Goal: Task Accomplishment & Management: Manage account settings

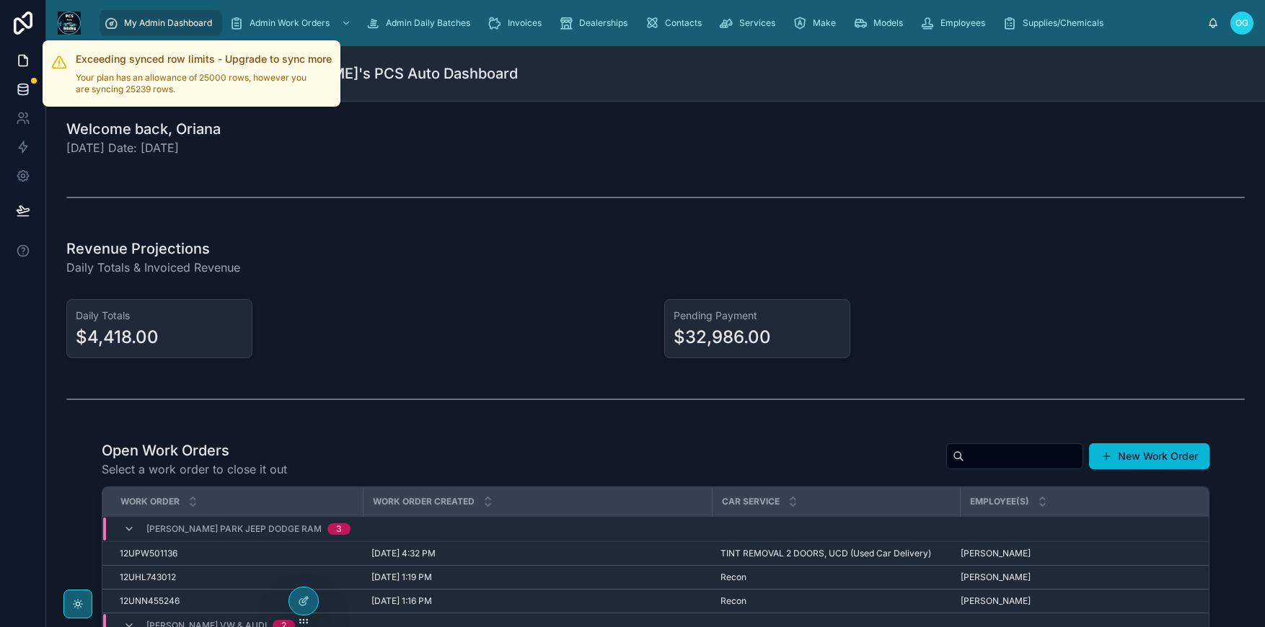
click at [35, 82] on div at bounding box center [34, 81] width 6 height 6
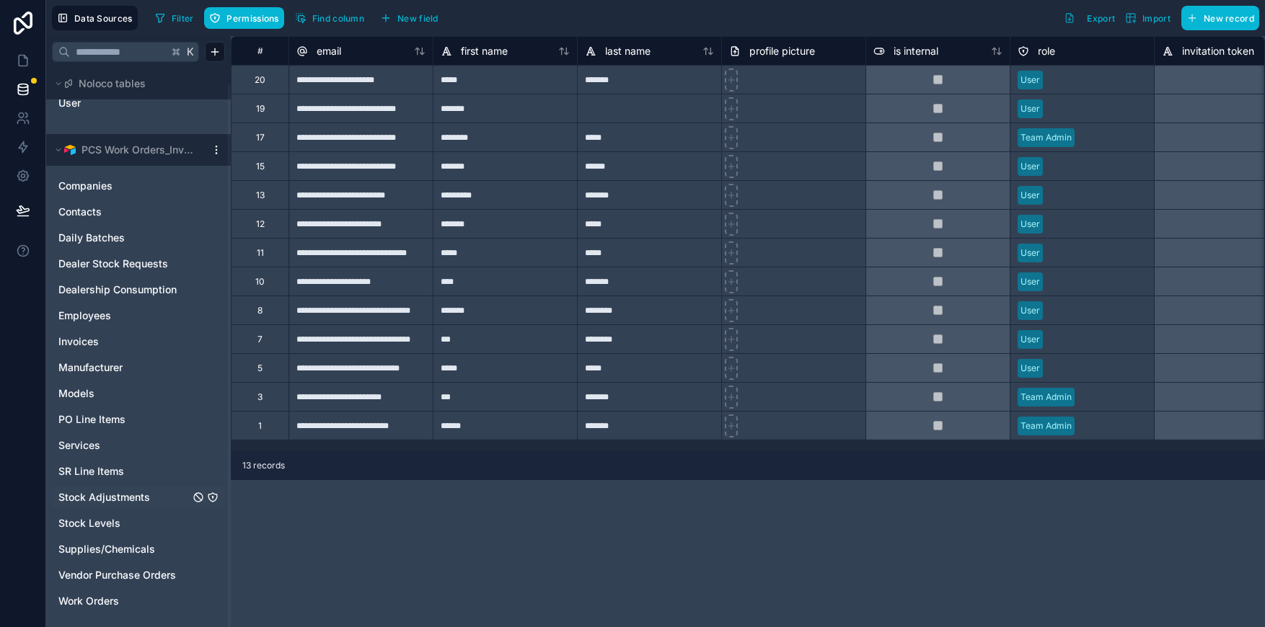
scroll to position [17, 0]
click at [123, 596] on link "Work Orders" at bounding box center [123, 601] width 131 height 14
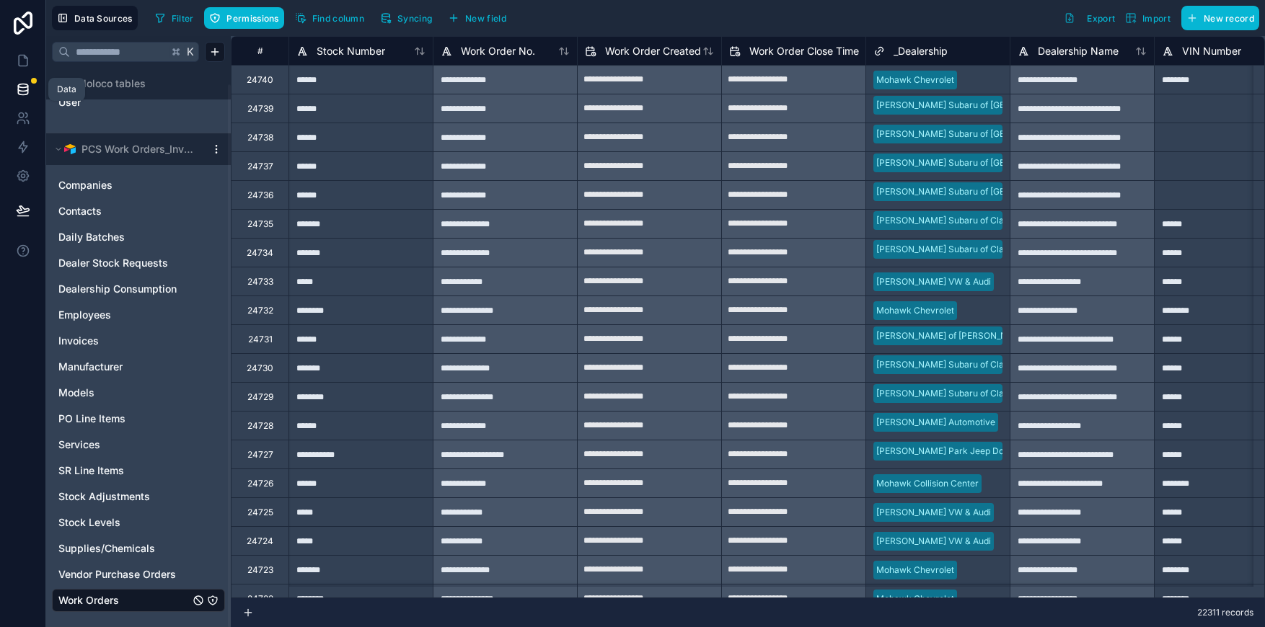
click at [24, 86] on icon at bounding box center [23, 89] width 14 height 14
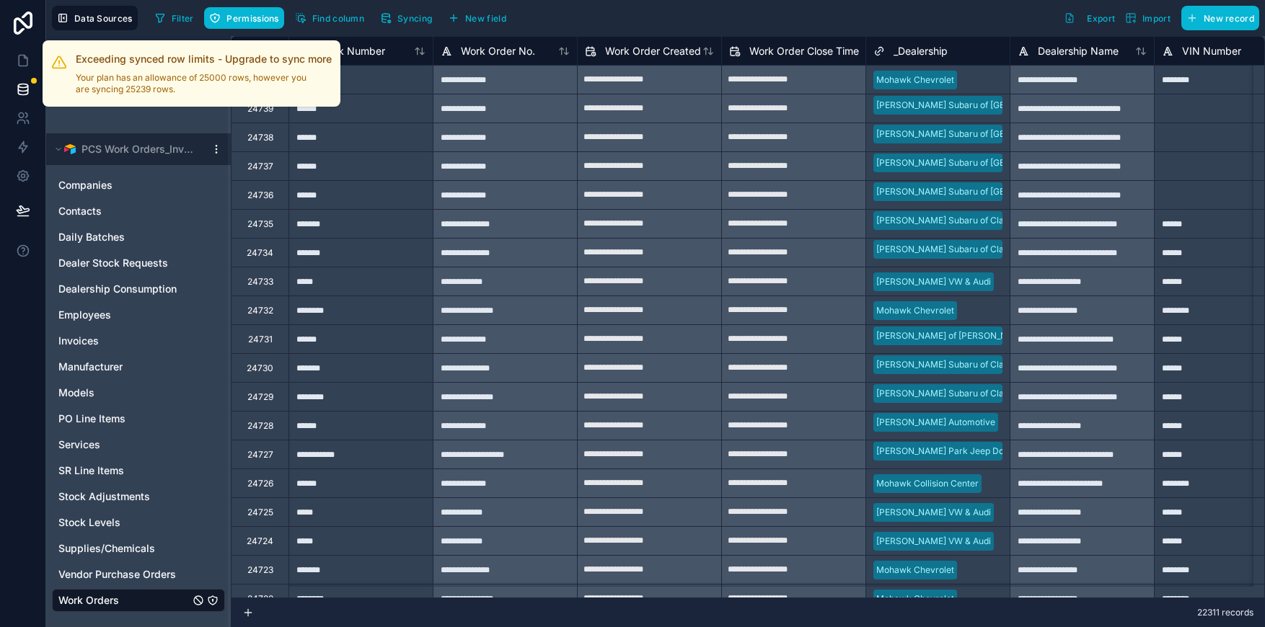
click at [33, 80] on div at bounding box center [34, 81] width 6 height 6
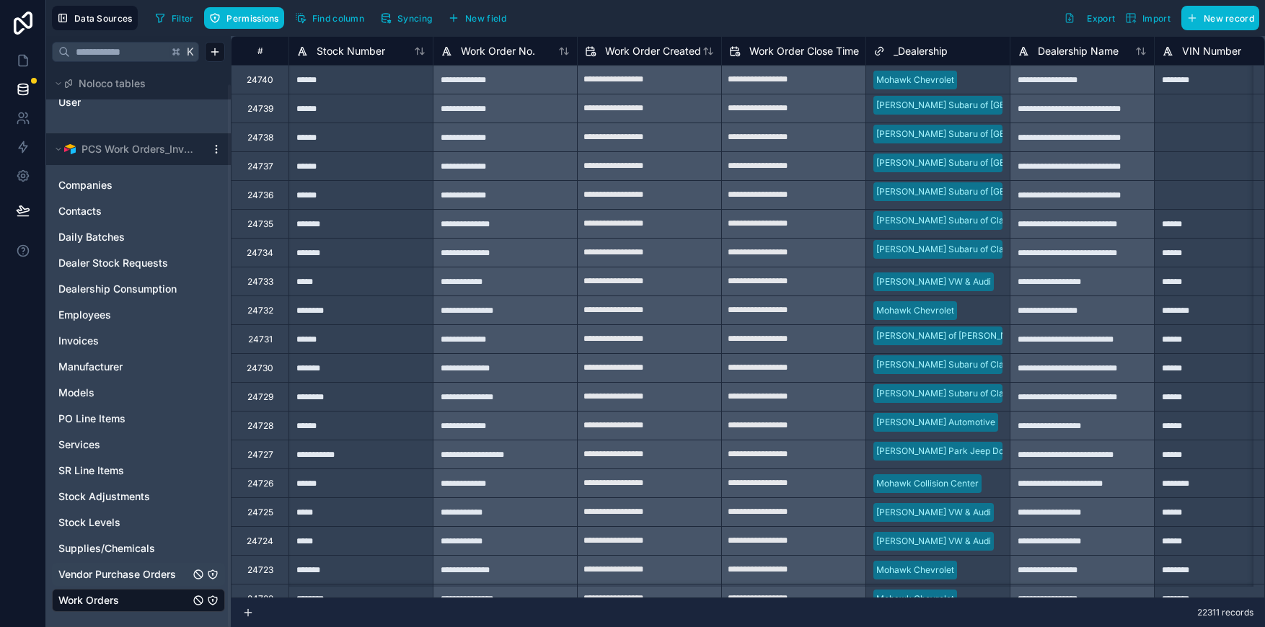
click at [138, 571] on span "Vendor Purchase Orders" at bounding box center [117, 575] width 118 height 14
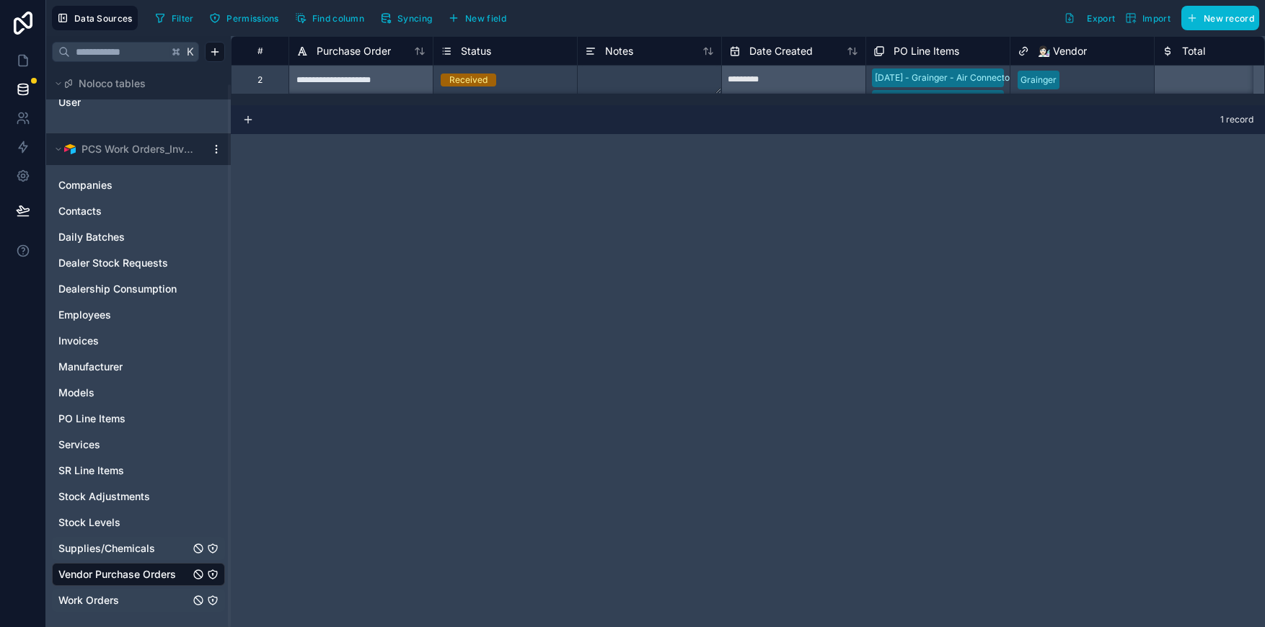
click at [134, 549] on span "Supplies/Chemicals" at bounding box center [106, 549] width 97 height 14
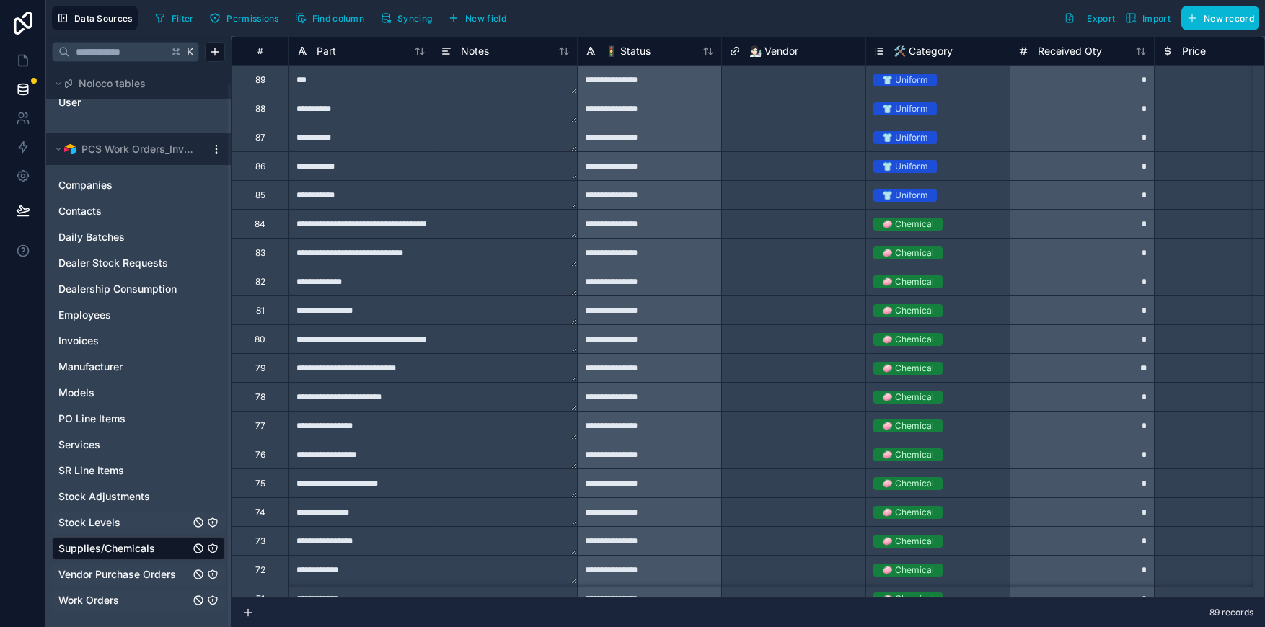
click at [124, 524] on link "Stock Levels" at bounding box center [123, 523] width 131 height 14
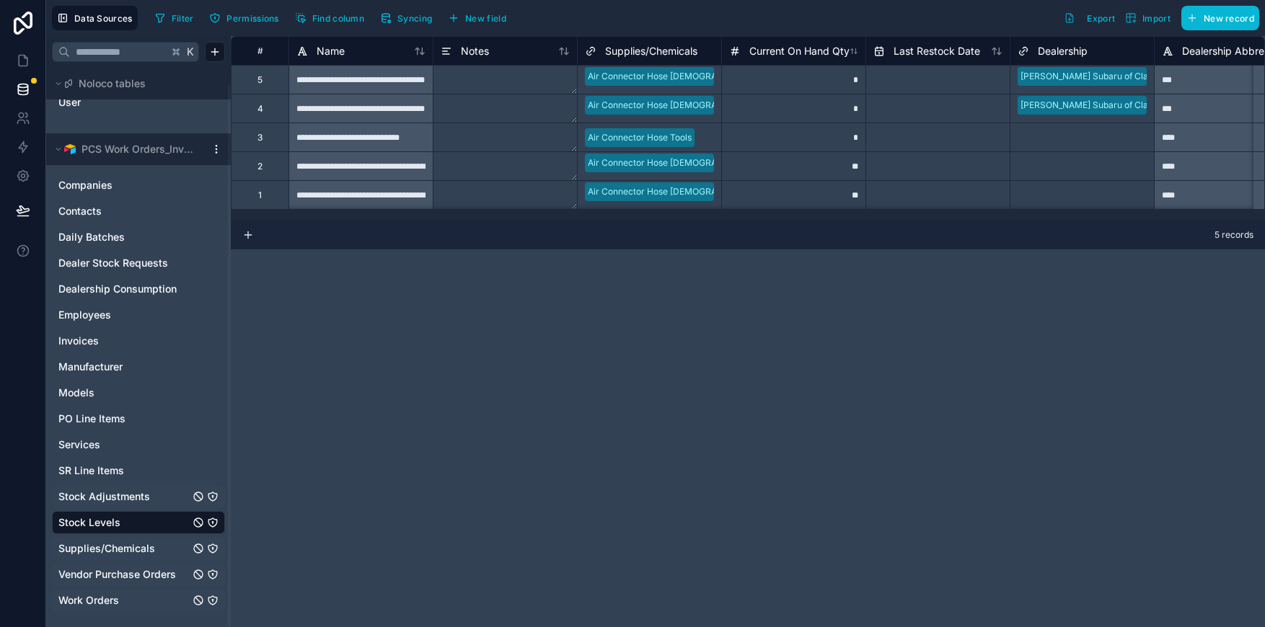
click at [127, 497] on span "Stock Adjustments" at bounding box center [104, 497] width 92 height 14
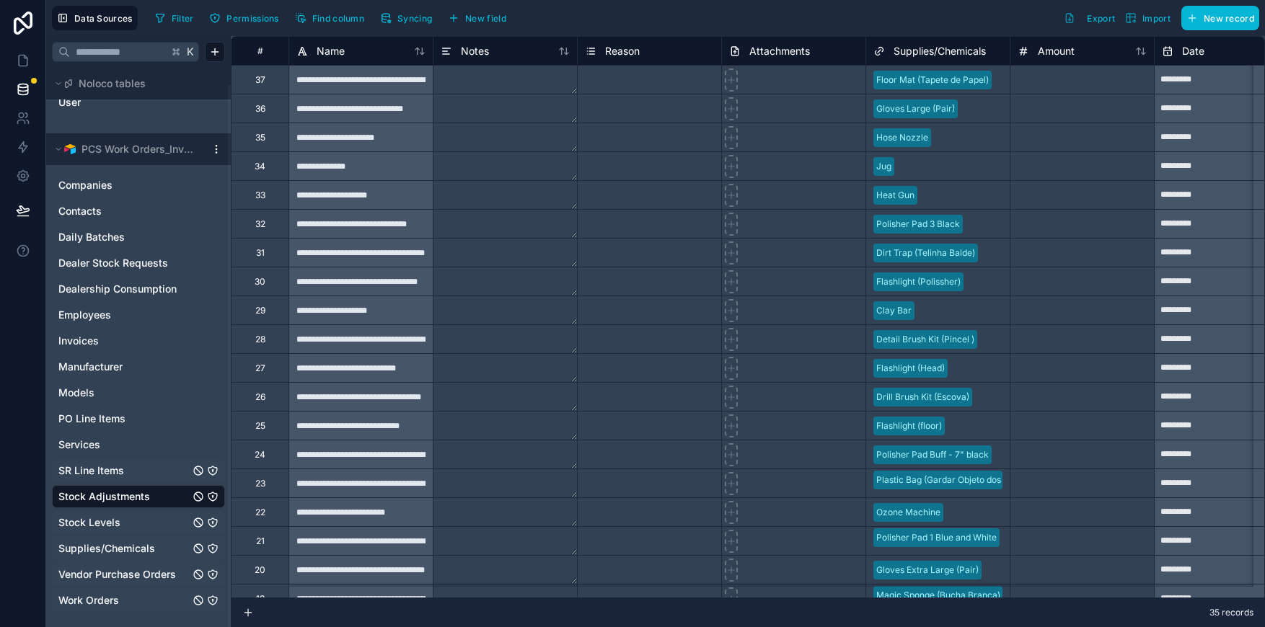
click at [110, 467] on span "SR Line Items" at bounding box center [91, 471] width 66 height 14
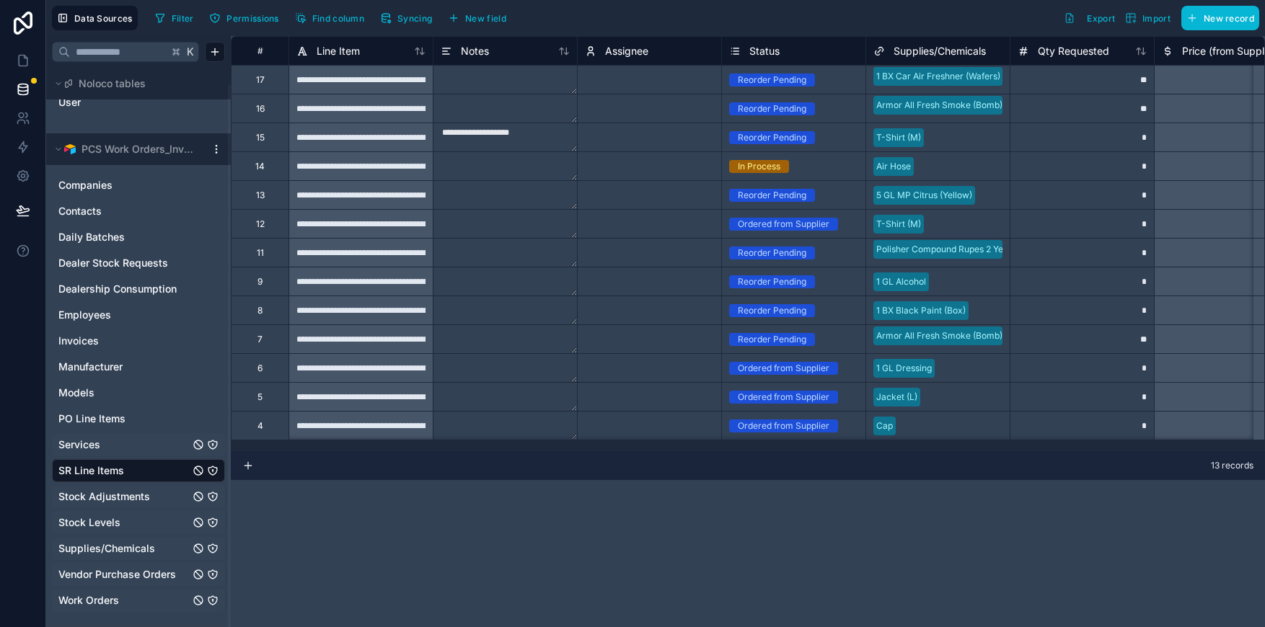
click at [109, 444] on link "Services" at bounding box center [123, 445] width 131 height 14
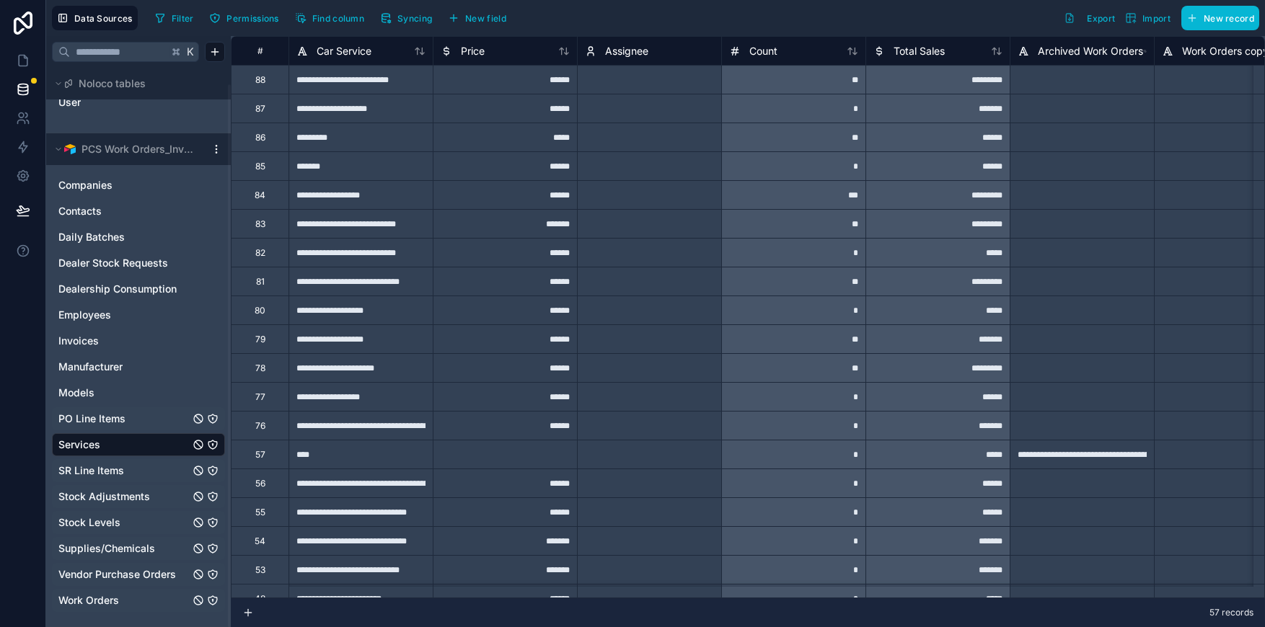
click at [107, 417] on span "PO Line Items" at bounding box center [91, 419] width 67 height 14
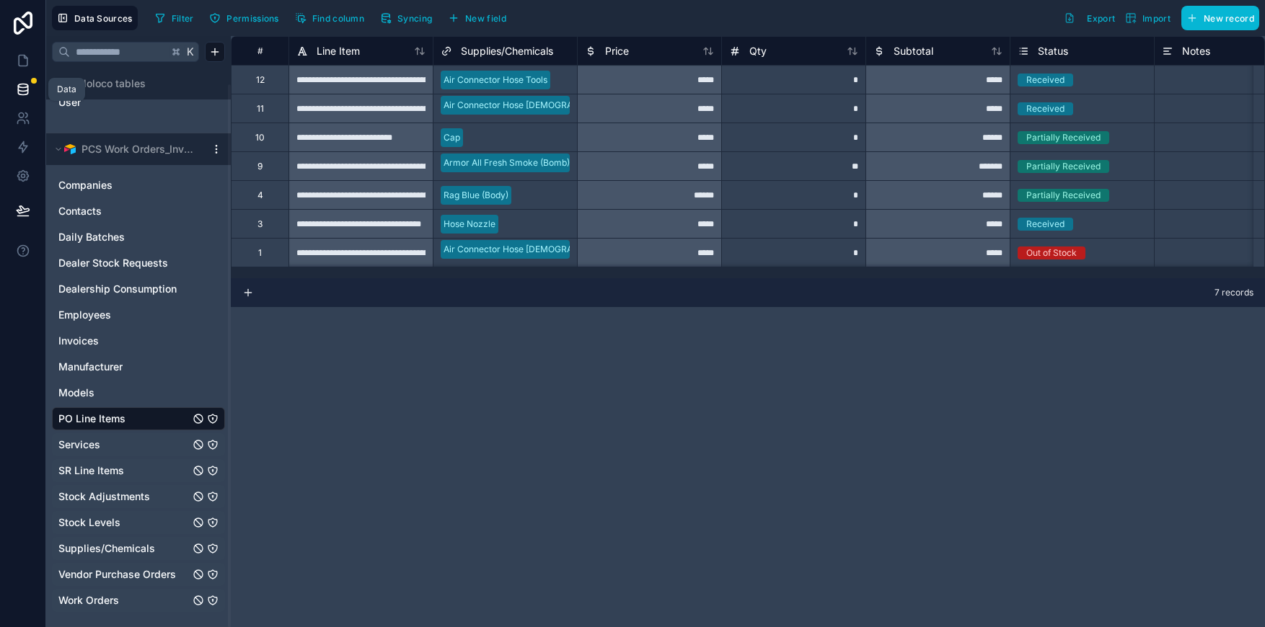
click at [22, 89] on icon at bounding box center [23, 89] width 14 height 14
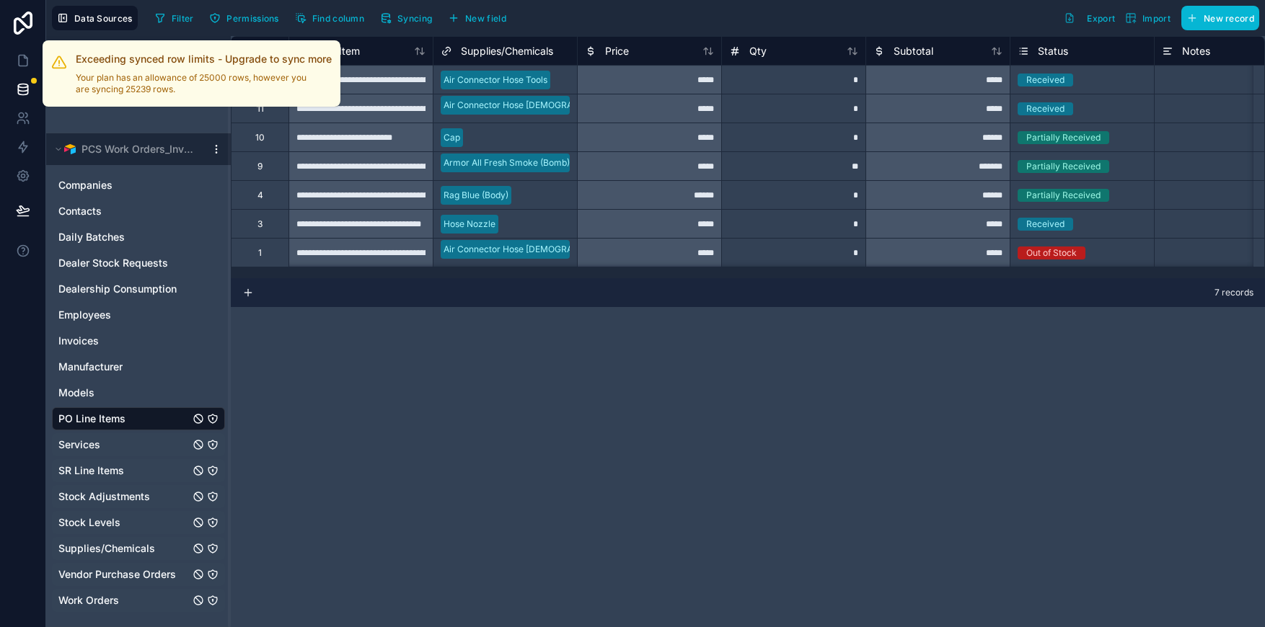
click at [36, 80] on div at bounding box center [34, 81] width 6 height 6
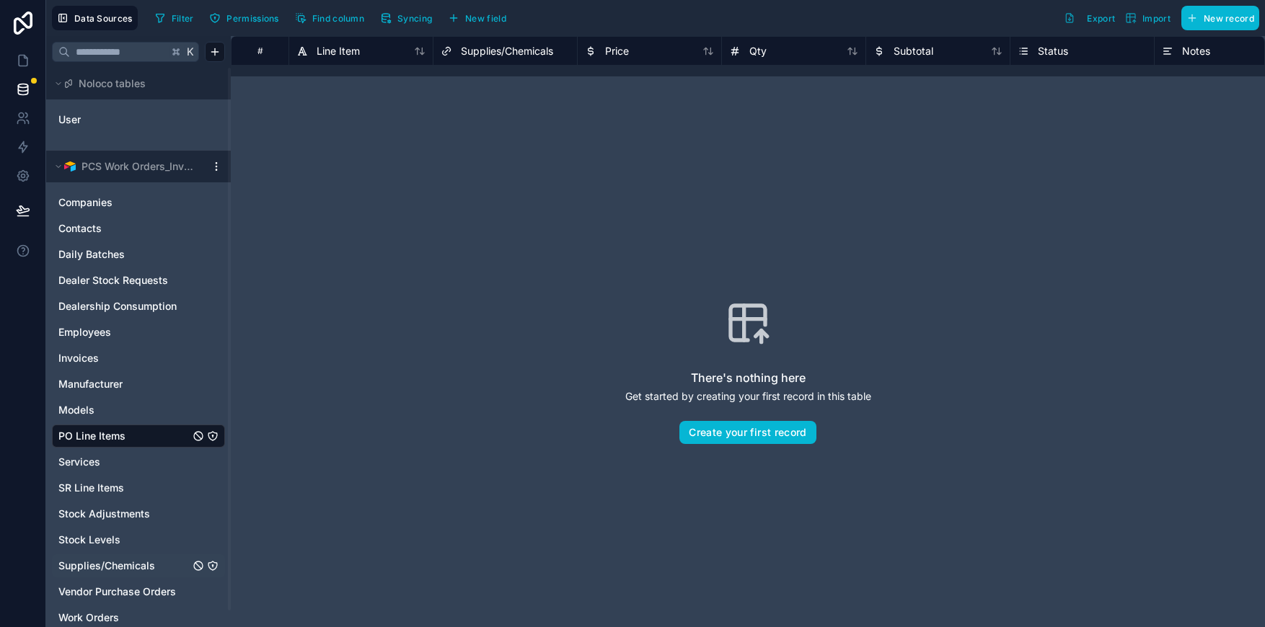
click at [132, 562] on span "Supplies/Chemicals" at bounding box center [106, 566] width 97 height 14
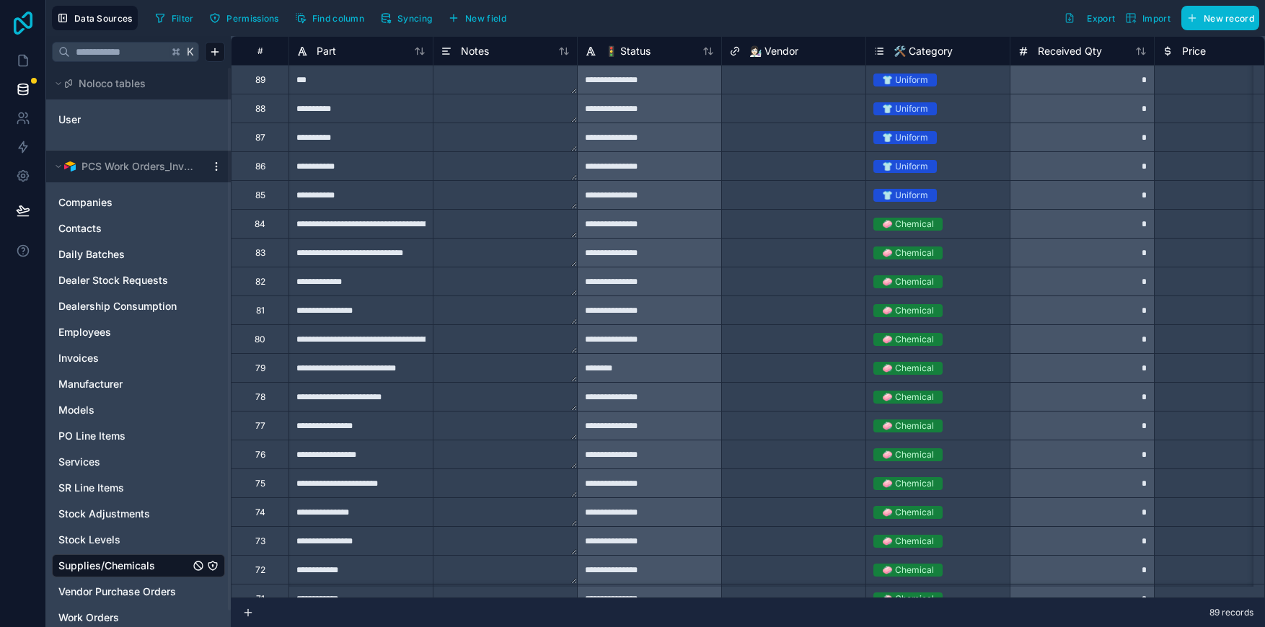
click at [23, 20] on icon at bounding box center [23, 23] width 29 height 23
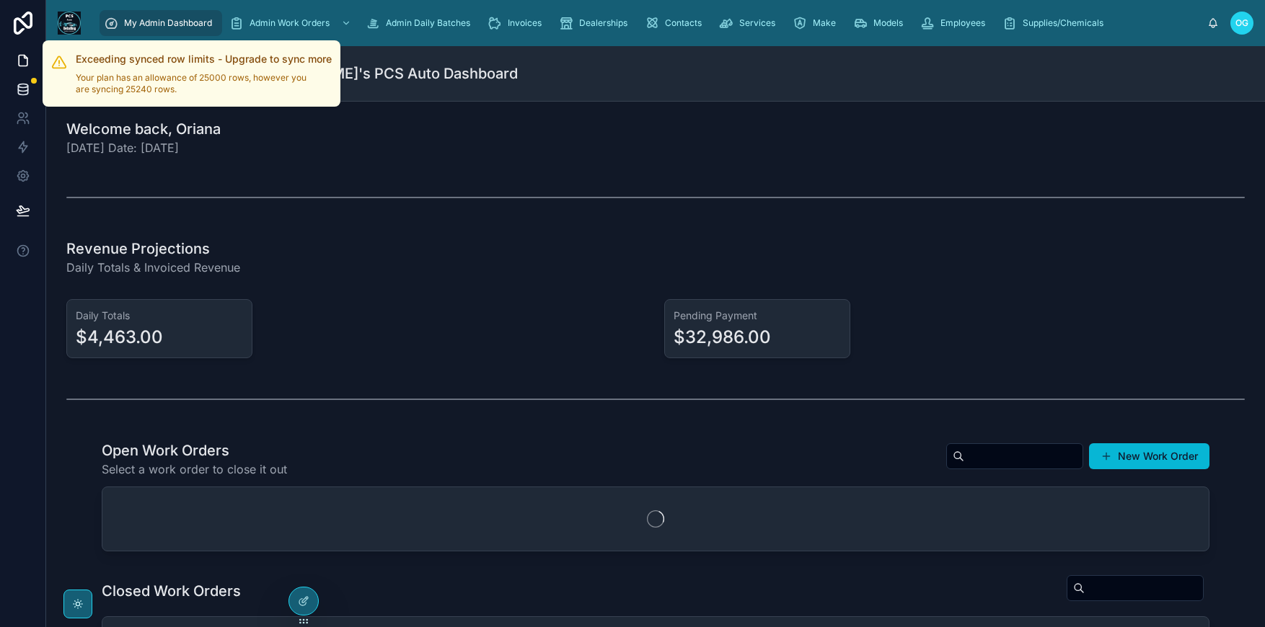
click at [35, 79] on div at bounding box center [34, 81] width 6 height 6
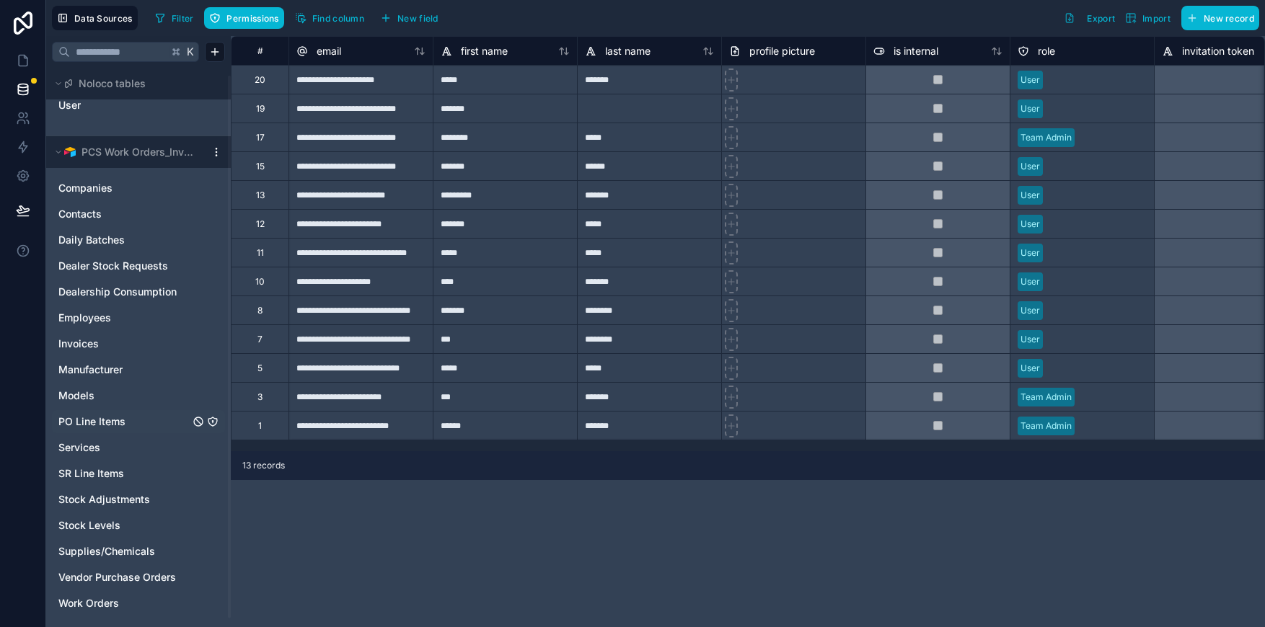
scroll to position [17, 0]
click at [113, 186] on span "Companies" at bounding box center [85, 185] width 54 height 14
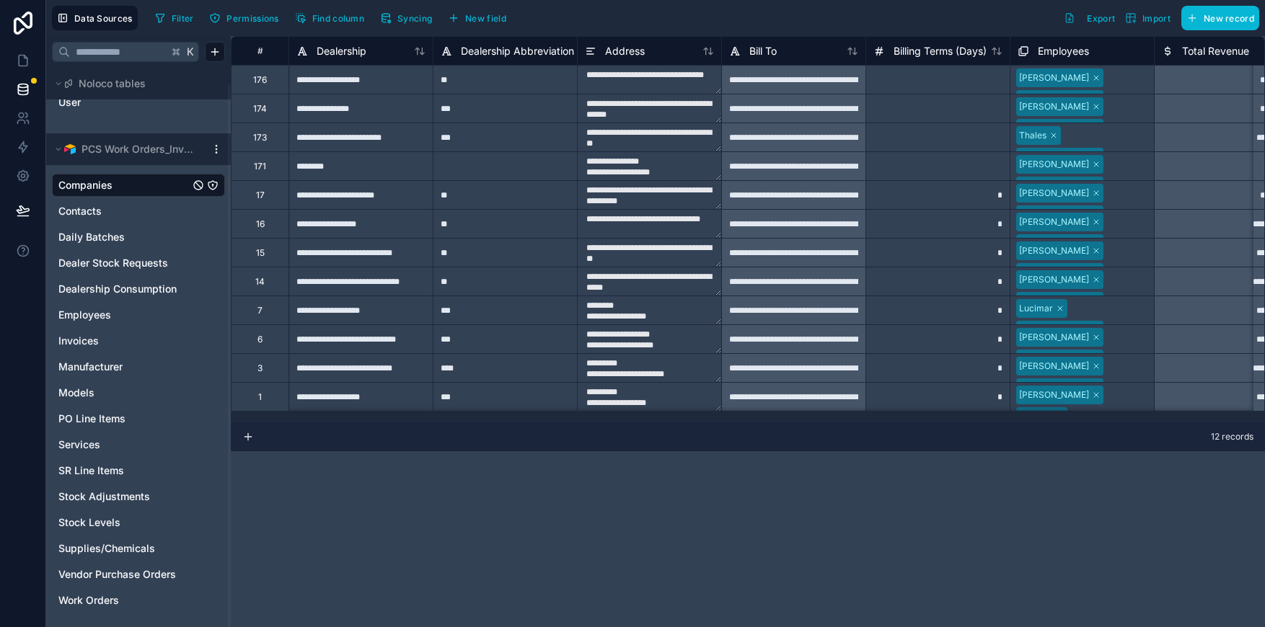
click at [349, 84] on div "**********" at bounding box center [360, 79] width 144 height 29
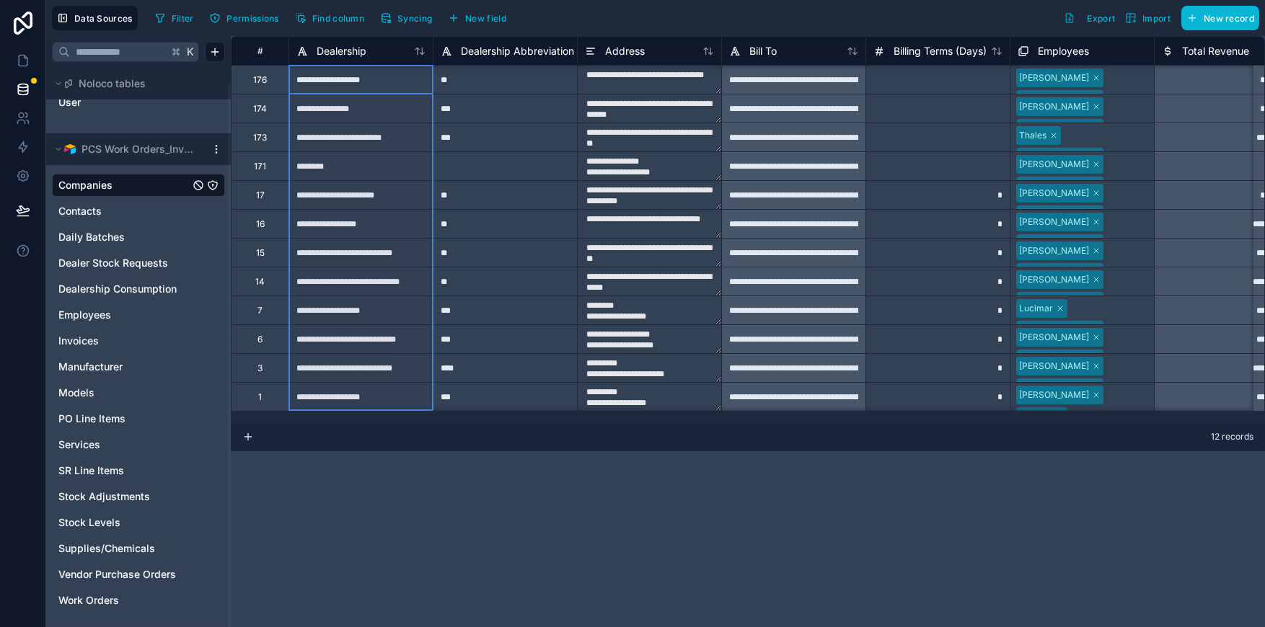
scroll to position [1, 0]
click at [371, 395] on div "**********" at bounding box center [360, 396] width 144 height 29
click at [261, 167] on div "171" at bounding box center [260, 167] width 12 height 12
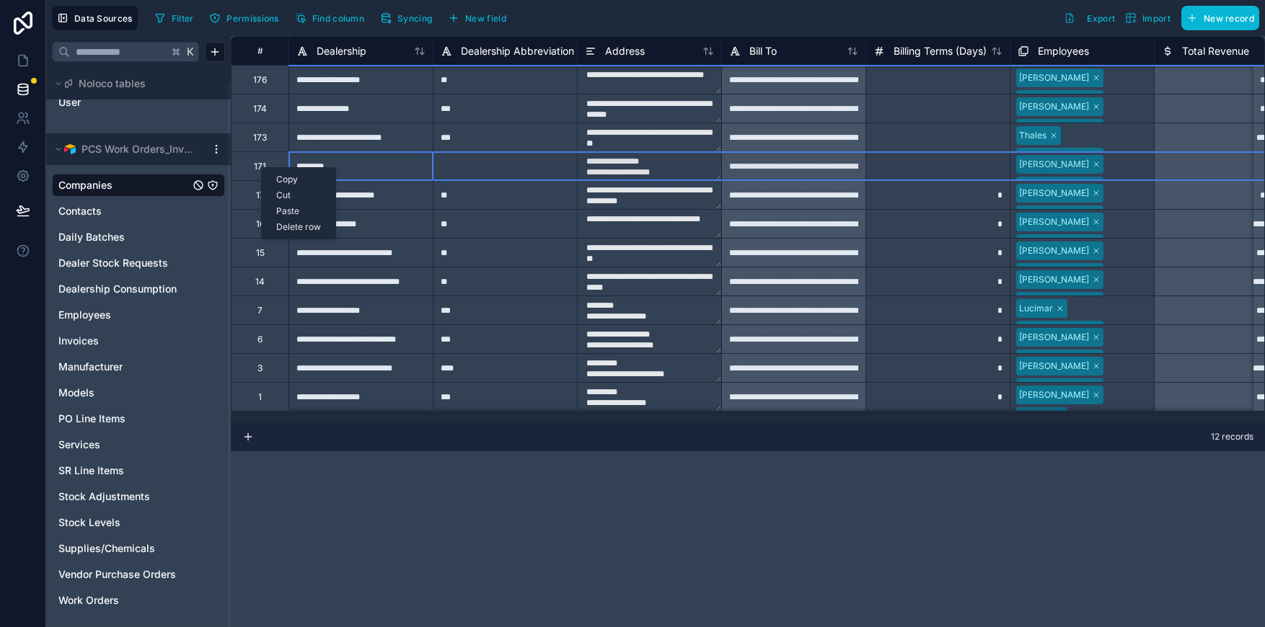
click at [282, 227] on div "Delete row" at bounding box center [299, 227] width 74 height 16
type textarea "**********"
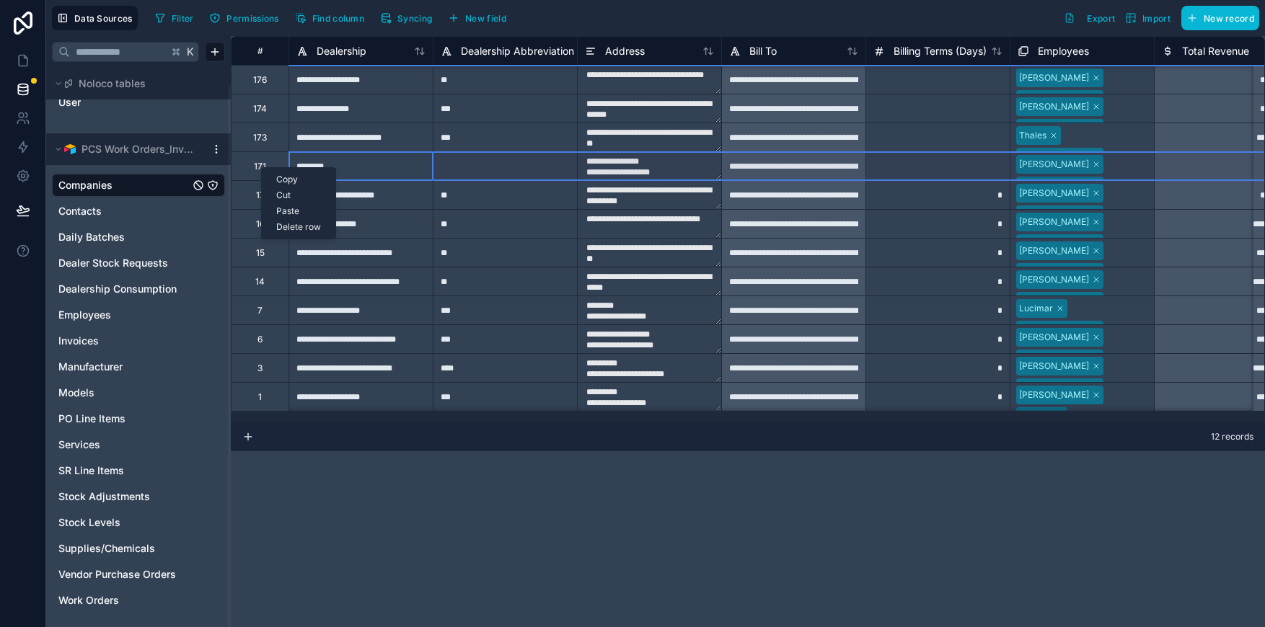
type textarea "**********"
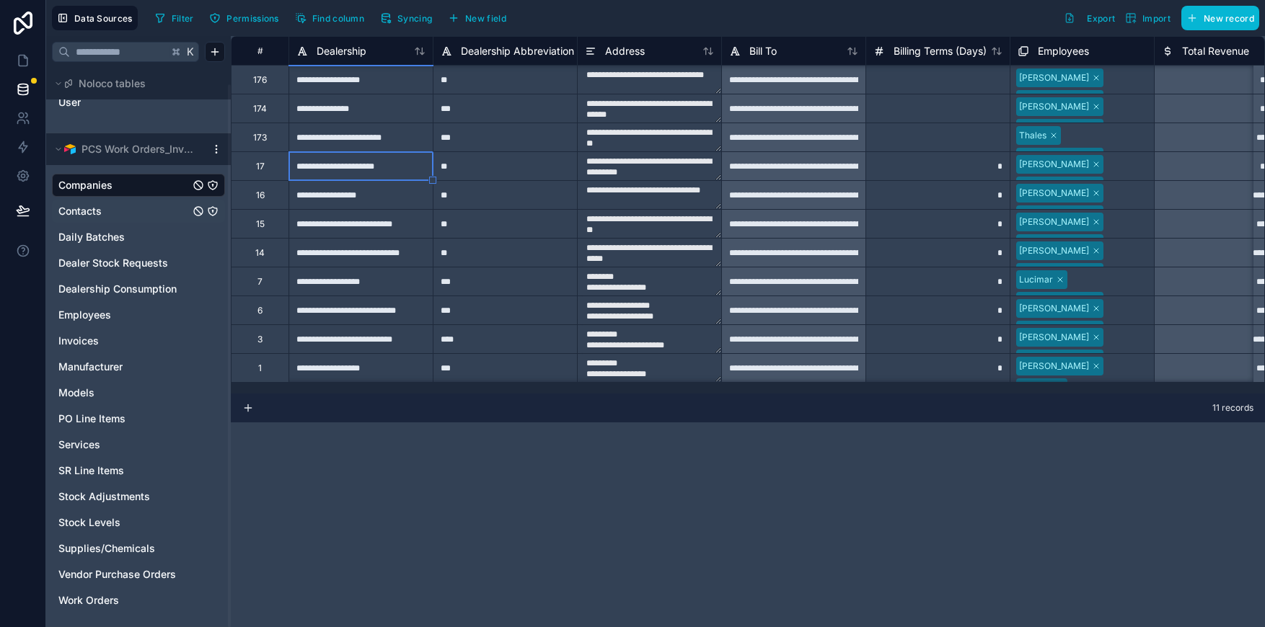
click at [87, 208] on span "Contacts" at bounding box center [79, 211] width 43 height 14
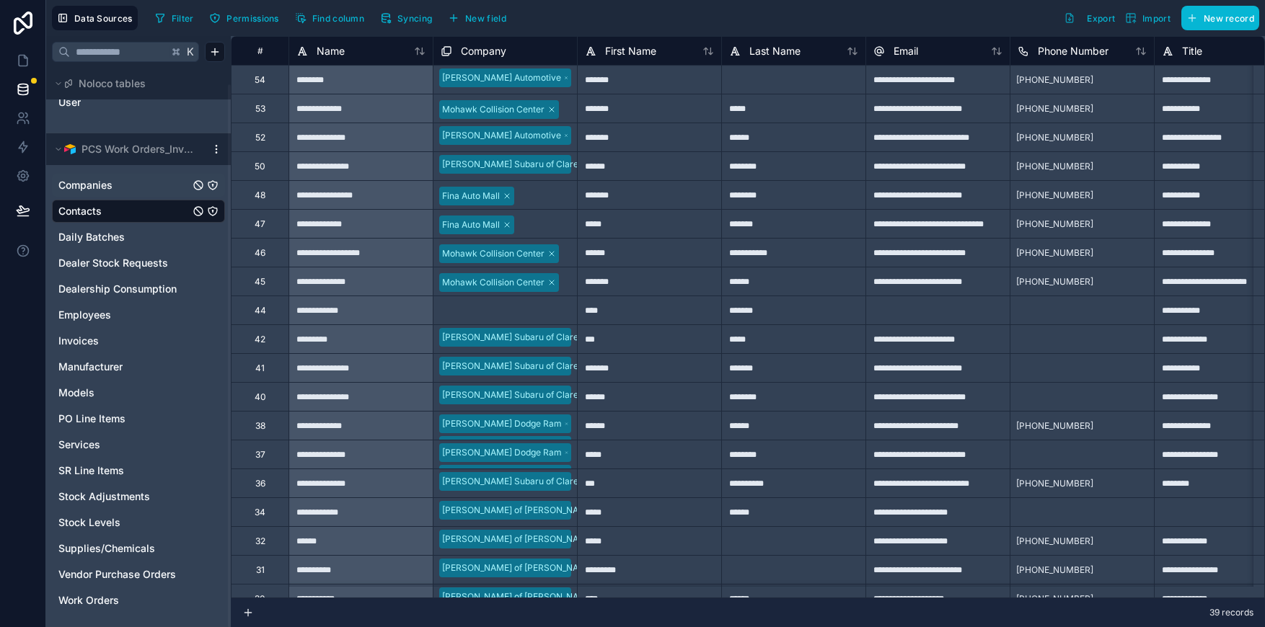
click at [263, 309] on div "44" at bounding box center [261, 311] width 12 height 12
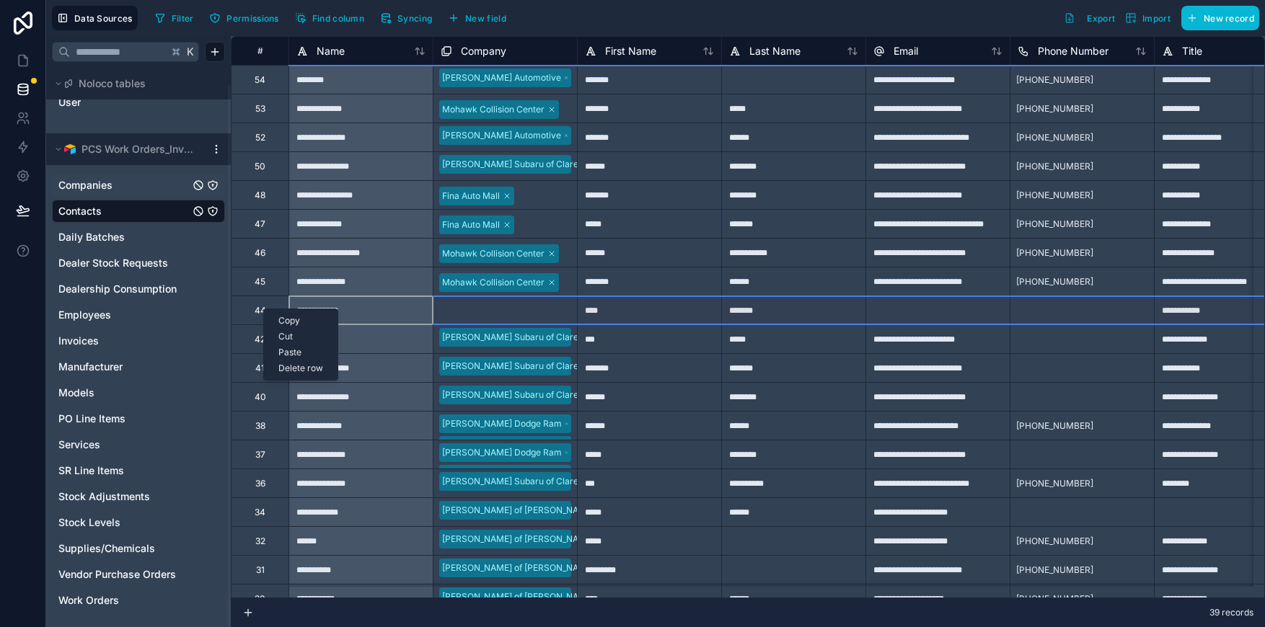
click at [304, 376] on div "Delete row" at bounding box center [301, 369] width 74 height 16
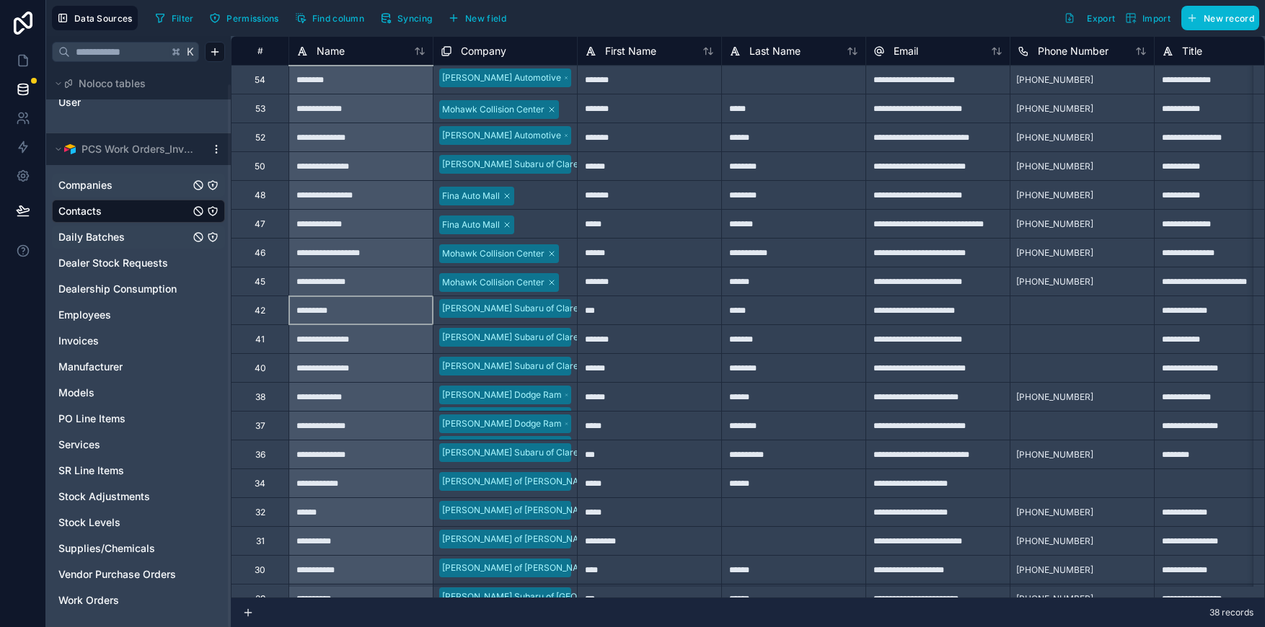
click at [112, 243] on span "Daily Batches" at bounding box center [91, 237] width 66 height 14
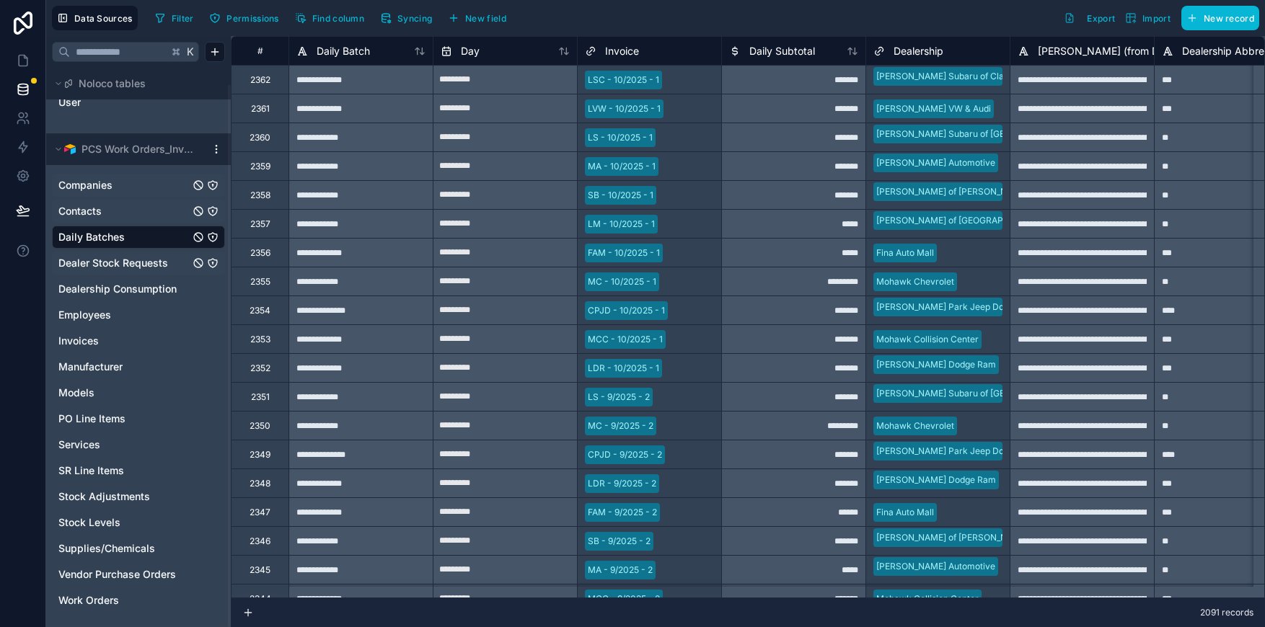
click at [113, 262] on span "Dealer Stock Requests" at bounding box center [113, 263] width 110 height 14
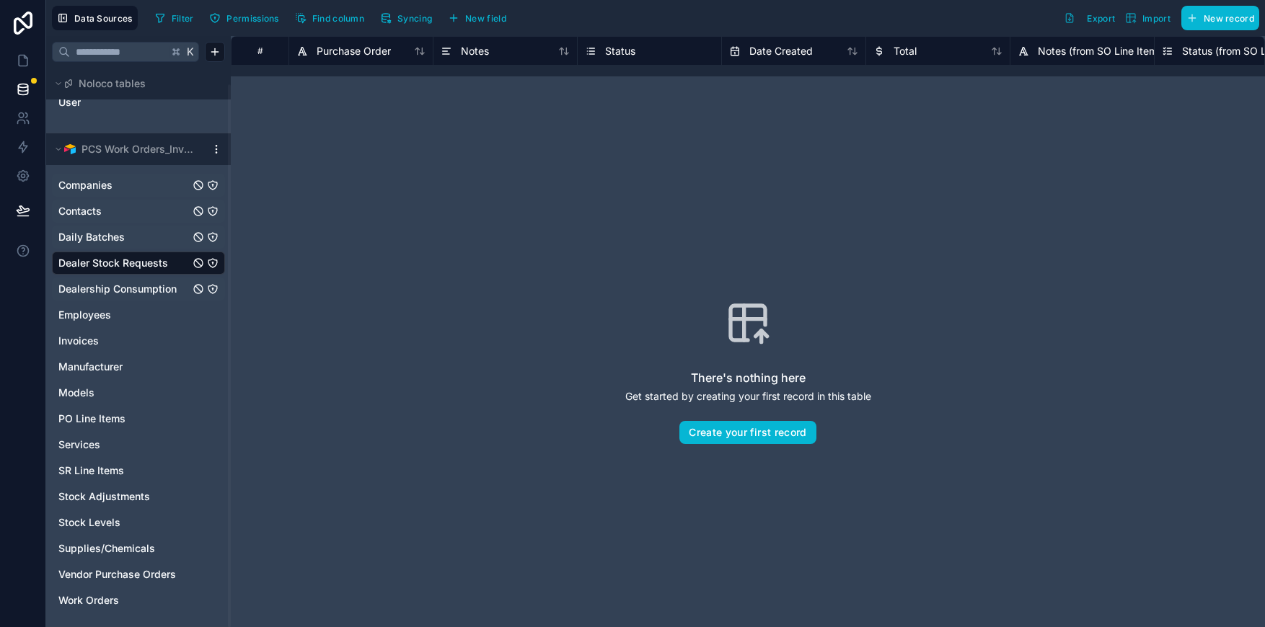
click at [146, 290] on span "Dealership Consumption" at bounding box center [117, 289] width 118 height 14
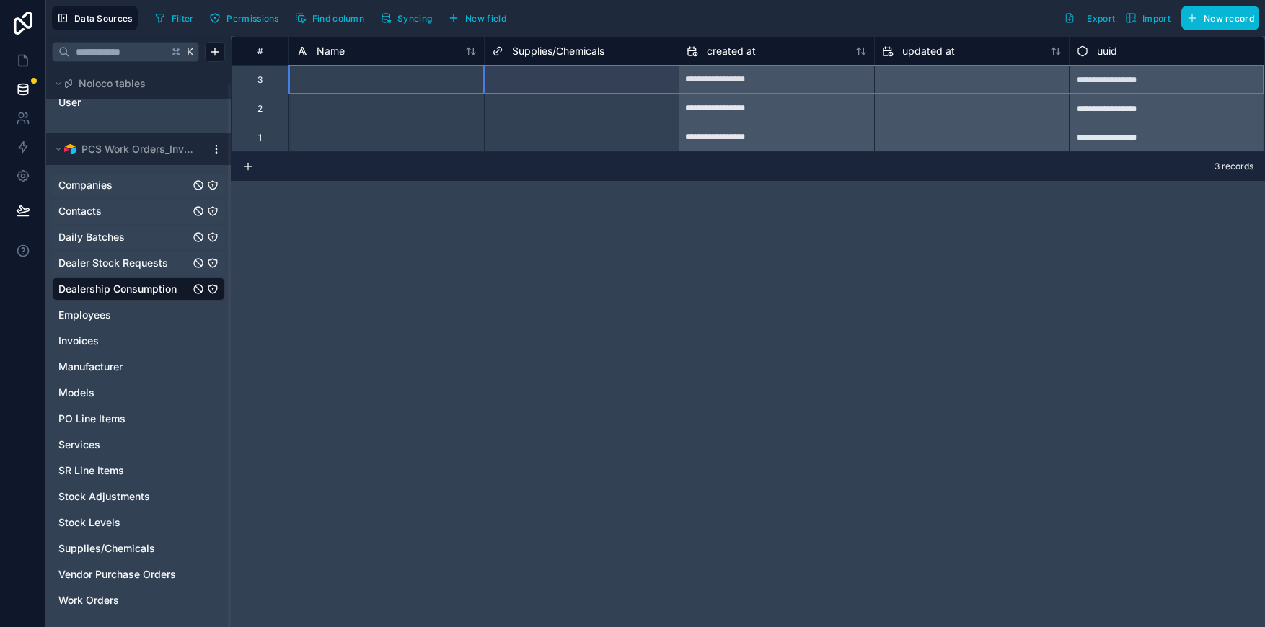
click at [258, 81] on div "3" at bounding box center [259, 80] width 5 height 12
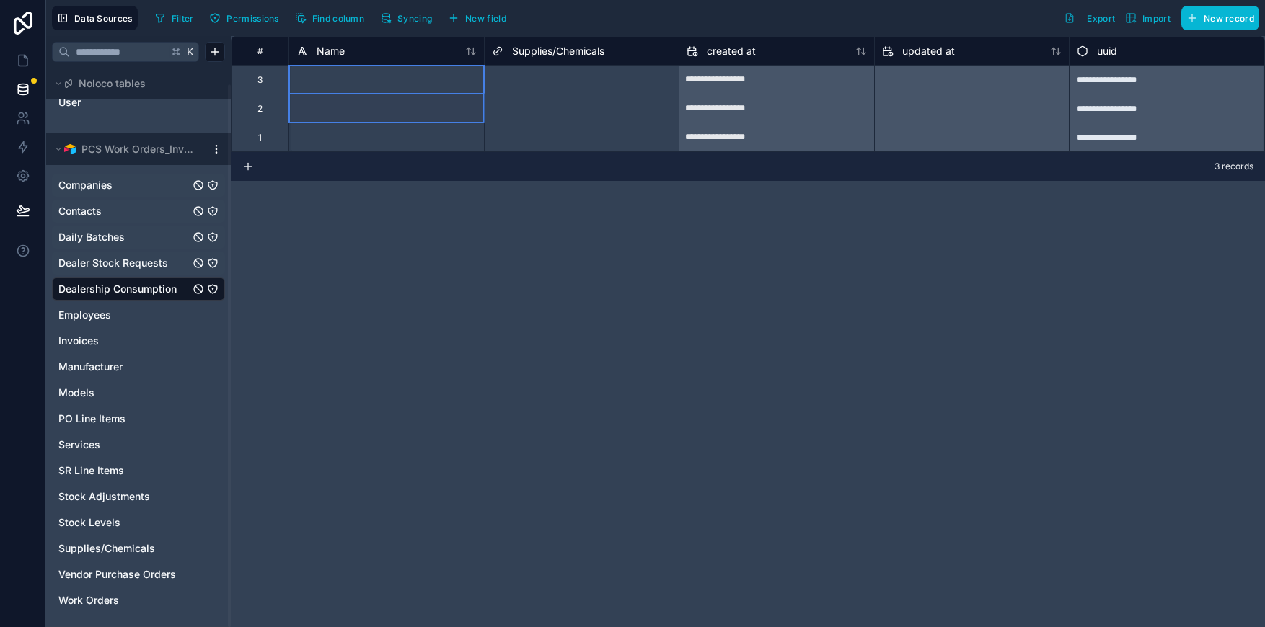
click at [260, 113] on div "2" at bounding box center [259, 109] width 5 height 12
click at [258, 76] on div "3" at bounding box center [259, 80] width 5 height 12
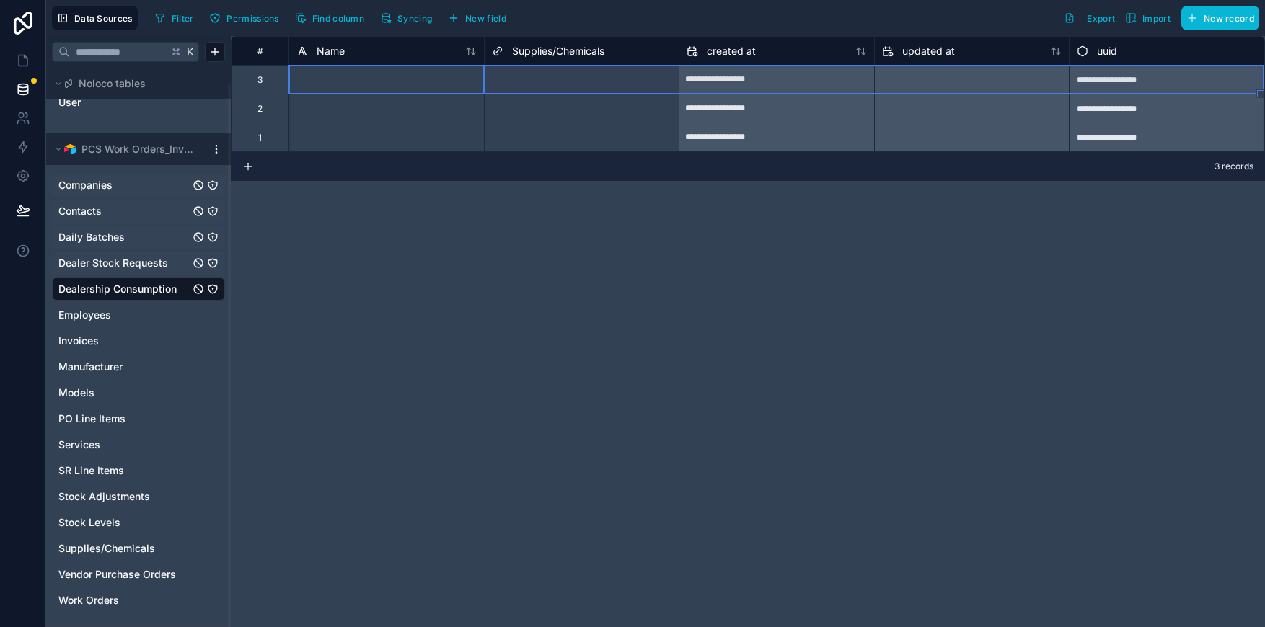
click at [266, 142] on div "1" at bounding box center [260, 137] width 58 height 29
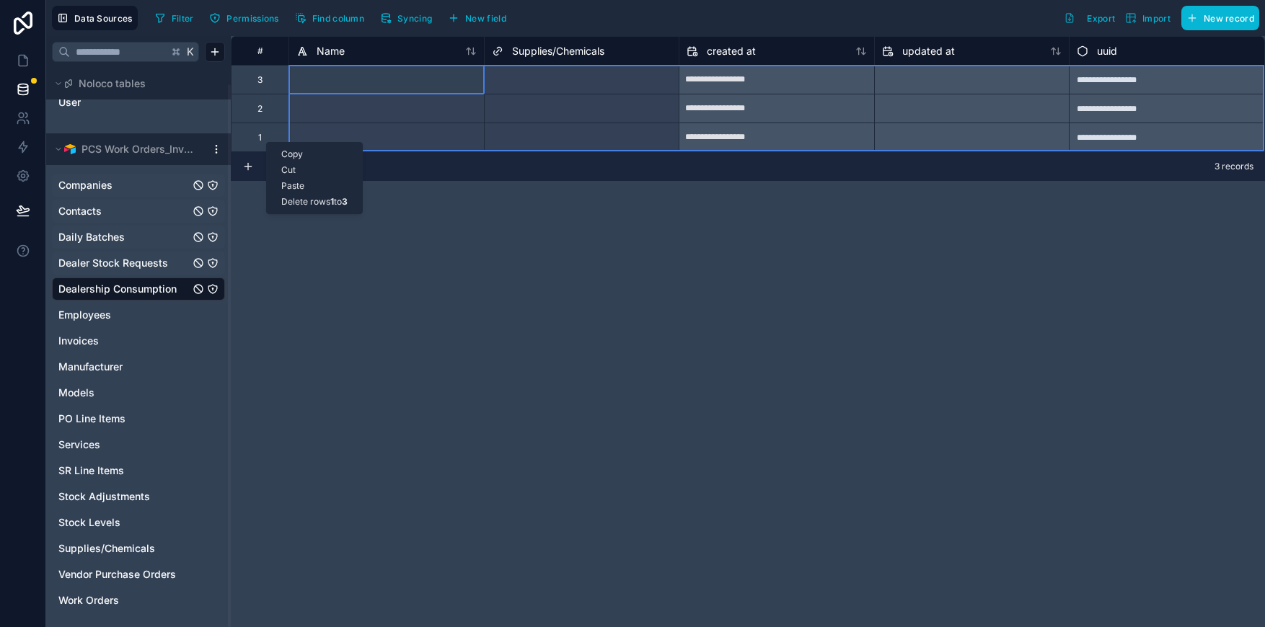
click at [299, 205] on div "Delete rows 1 to 3" at bounding box center [314, 202] width 95 height 16
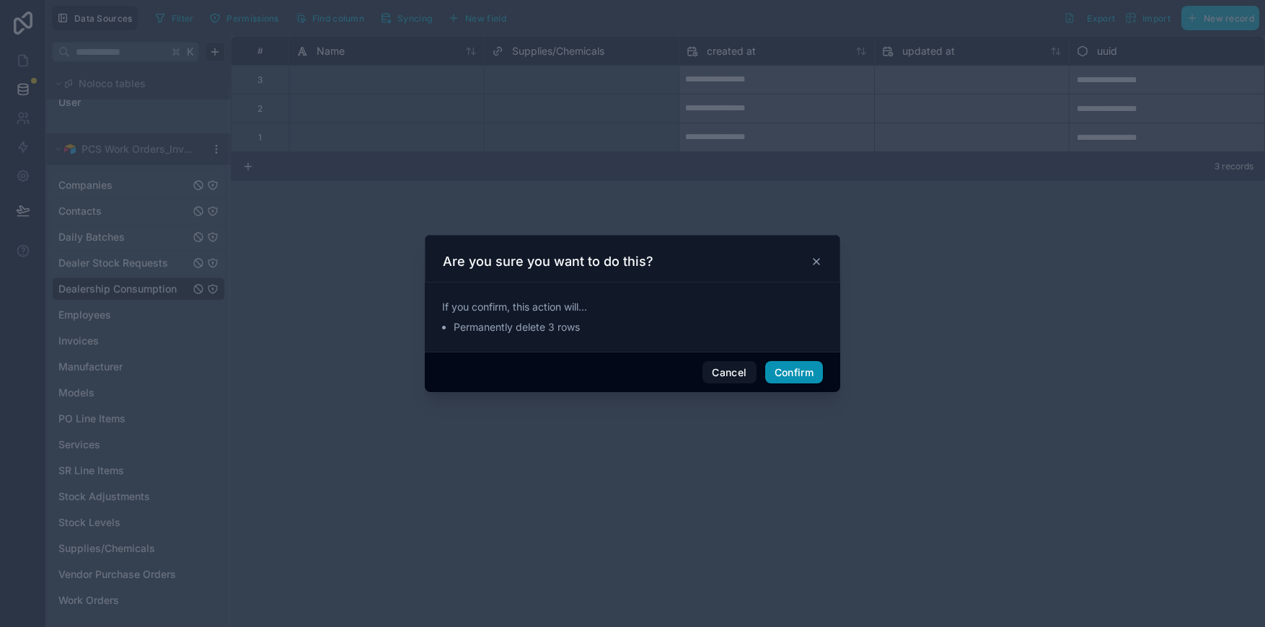
click at [788, 379] on button "Confirm" at bounding box center [794, 372] width 58 height 23
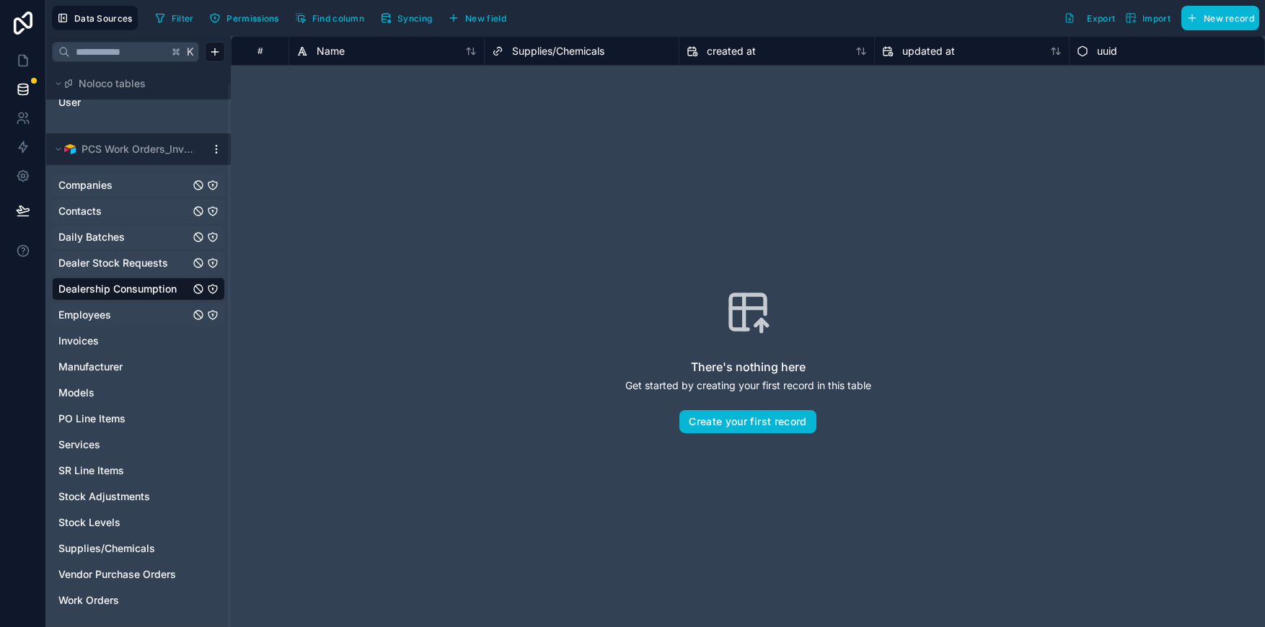
click at [129, 307] on div "Employees" at bounding box center [138, 315] width 173 height 23
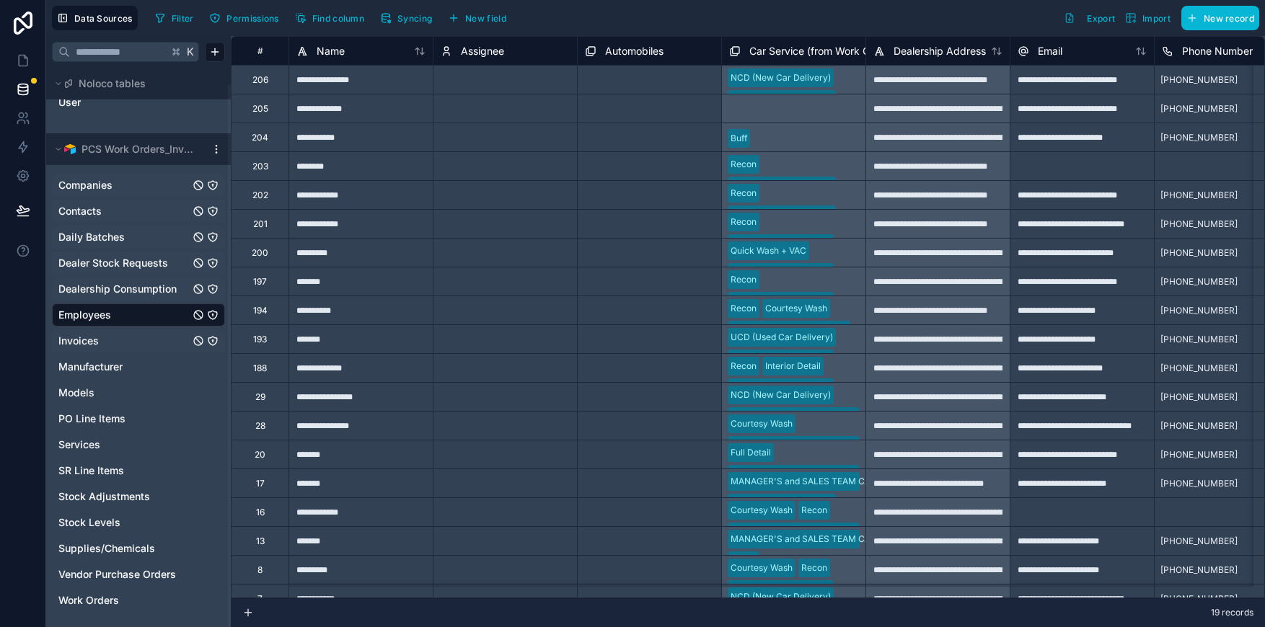
click at [113, 340] on link "Invoices" at bounding box center [123, 341] width 131 height 14
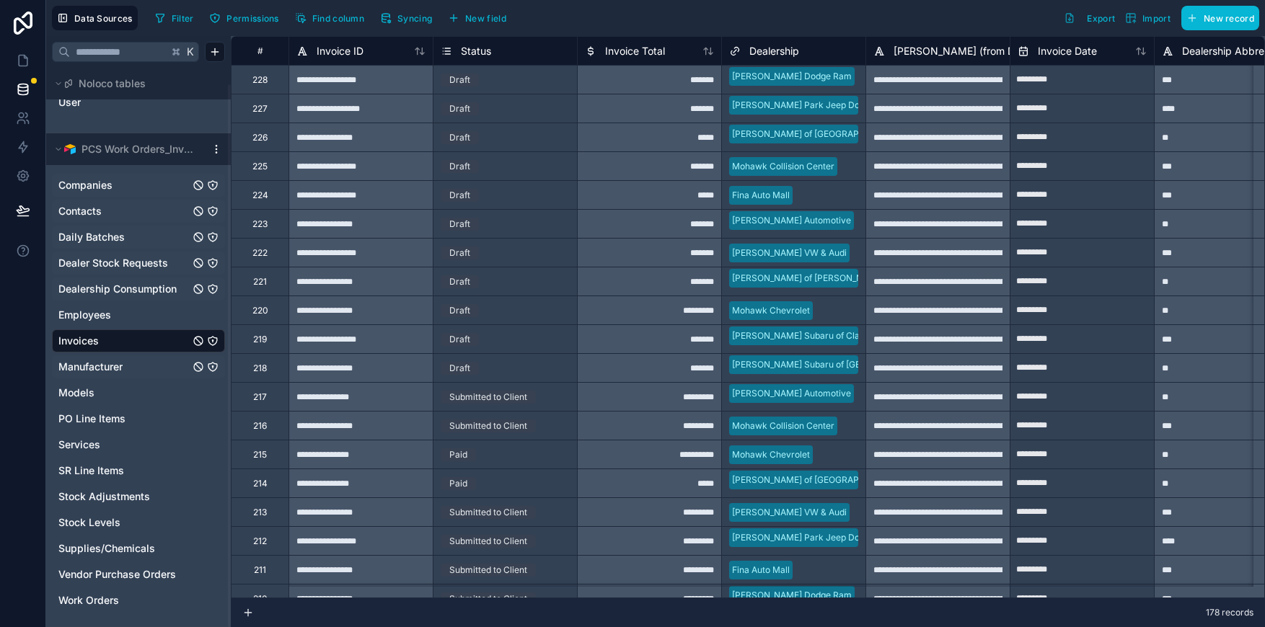
click at [128, 366] on link "Manufacturer" at bounding box center [123, 367] width 131 height 14
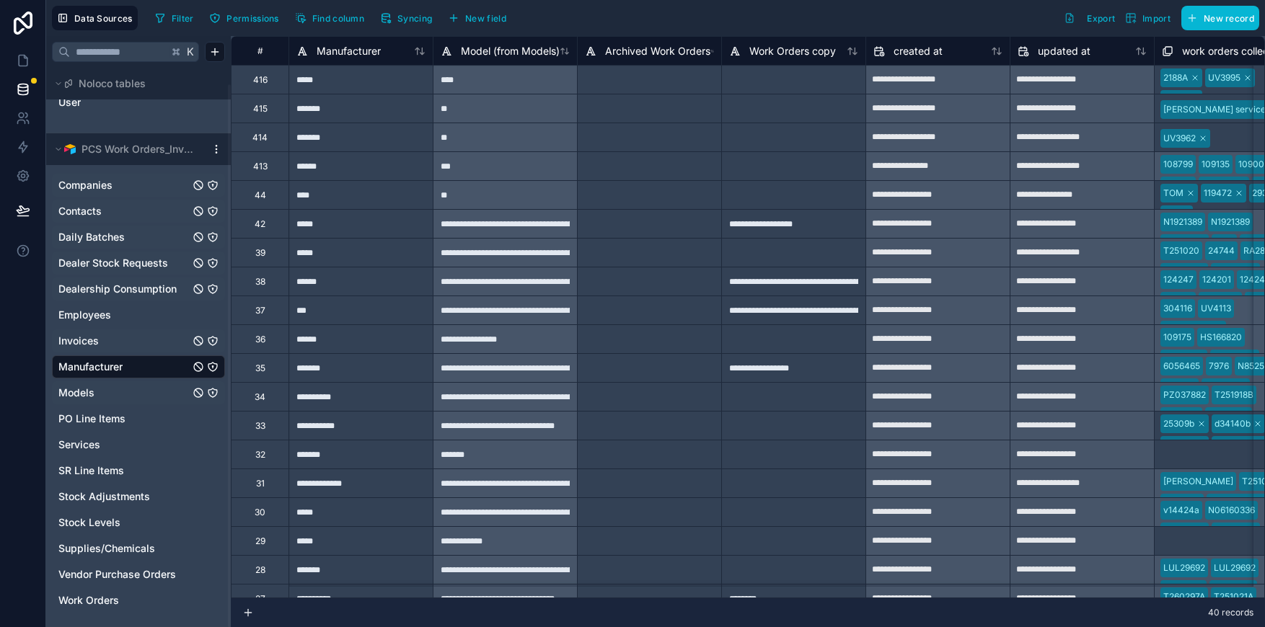
click at [138, 392] on link "Models" at bounding box center [123, 393] width 131 height 14
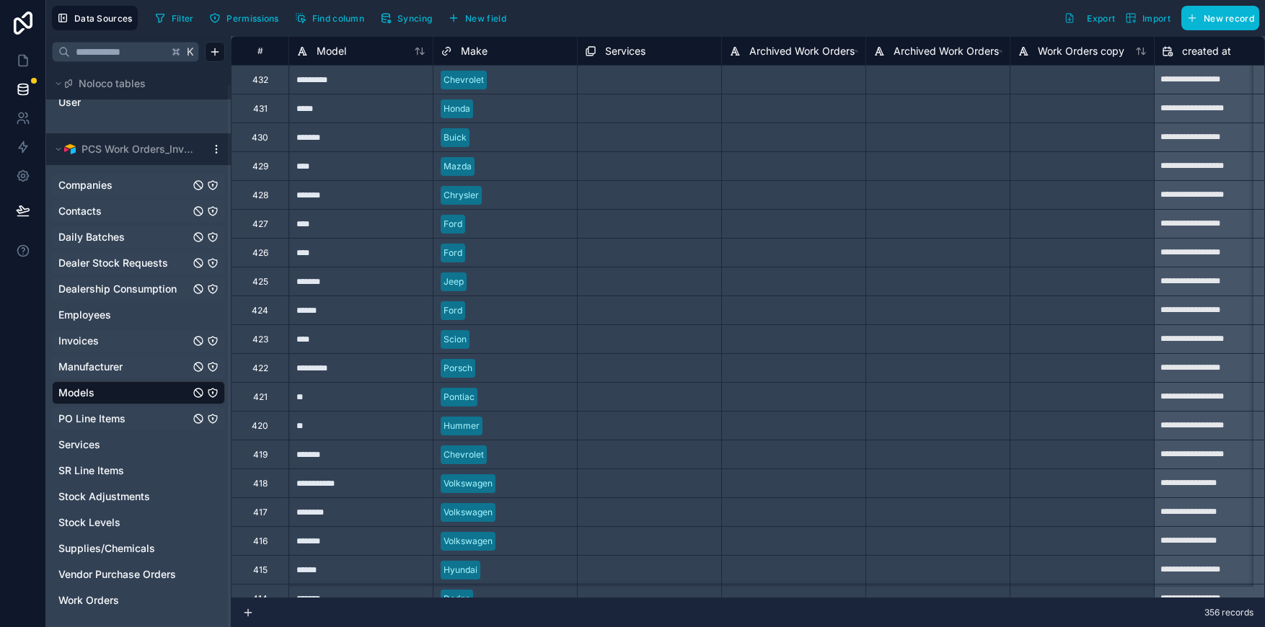
click at [150, 418] on link "PO Line Items" at bounding box center [123, 419] width 131 height 14
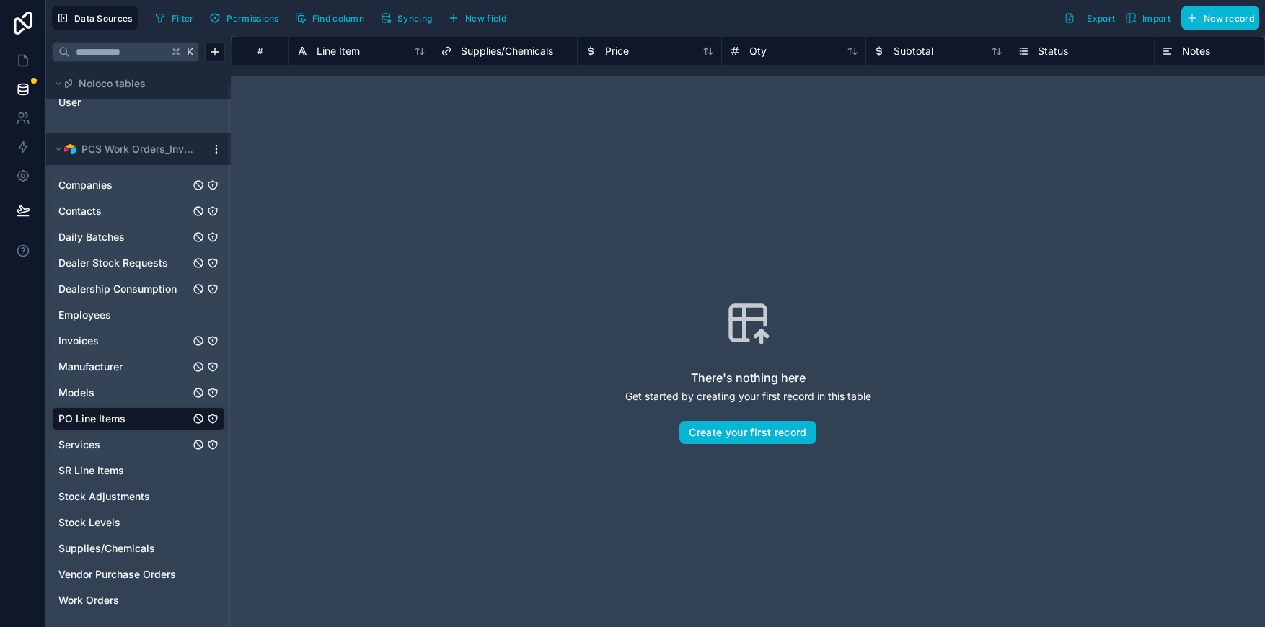
click at [146, 439] on link "Services" at bounding box center [123, 445] width 131 height 14
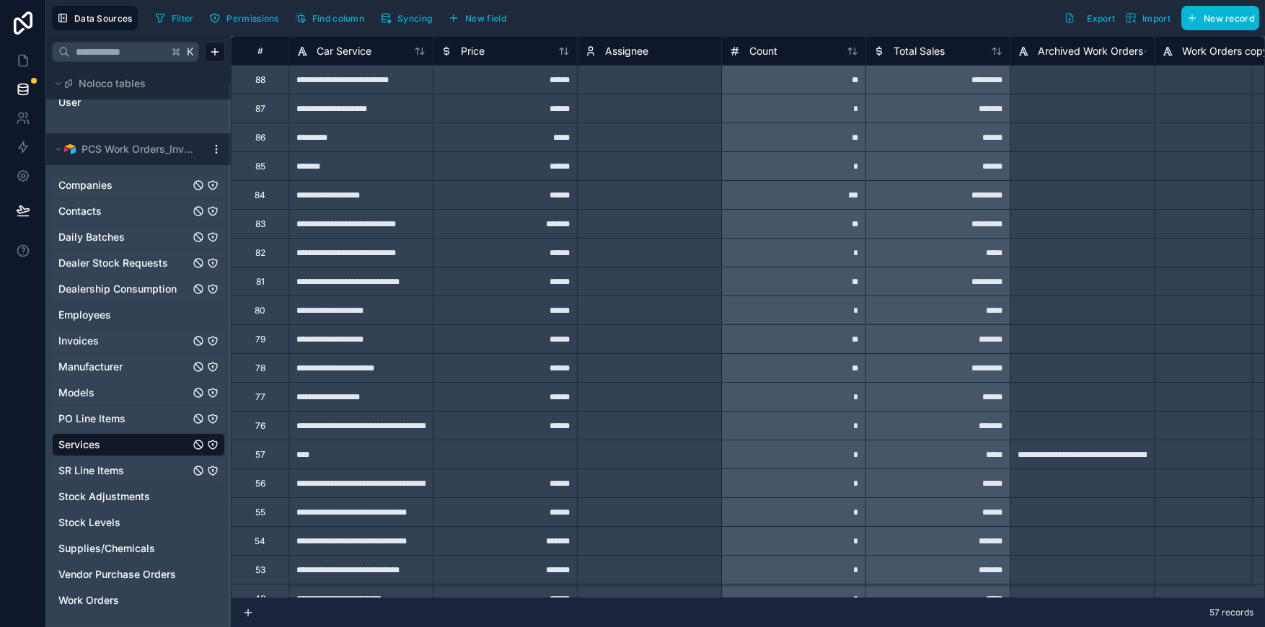
click at [146, 477] on link "SR Line Items" at bounding box center [123, 471] width 131 height 14
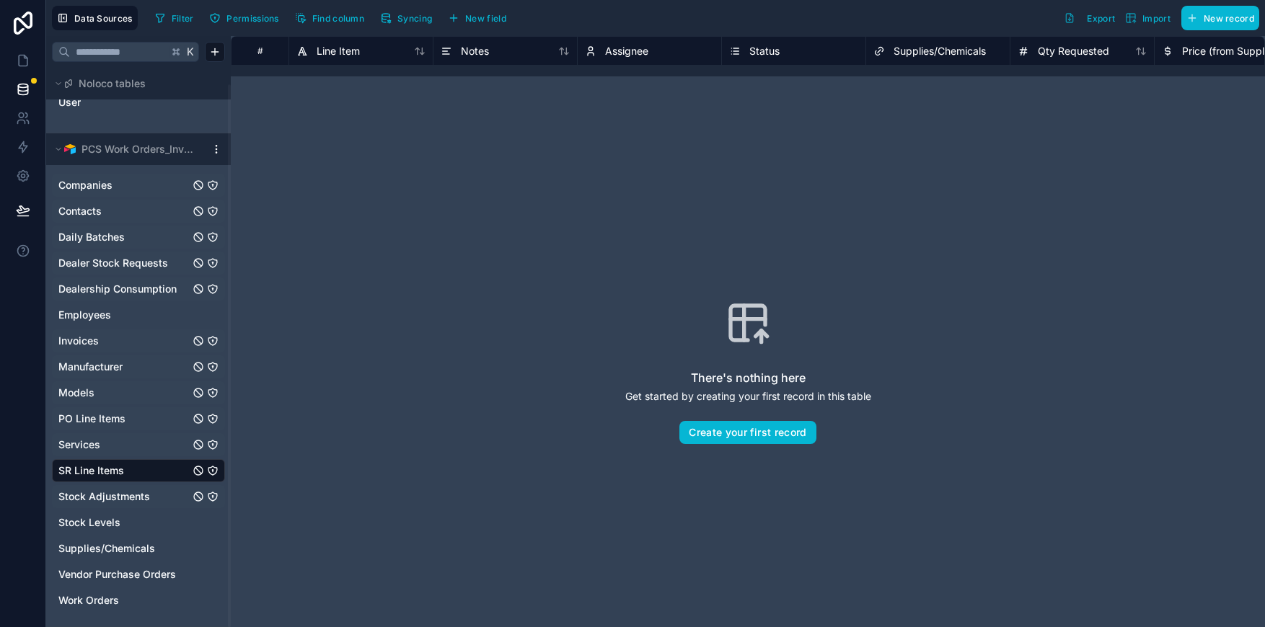
click at [167, 498] on link "Stock Adjustments" at bounding box center [123, 497] width 131 height 14
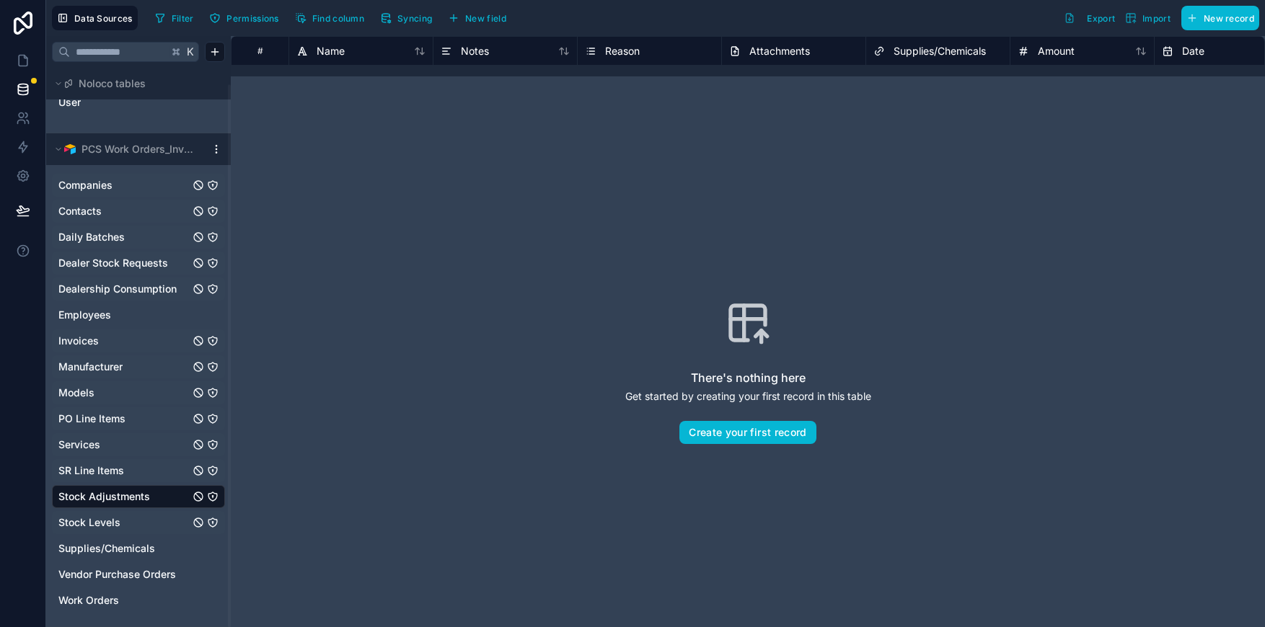
click at [155, 519] on link "Stock Levels" at bounding box center [123, 523] width 131 height 14
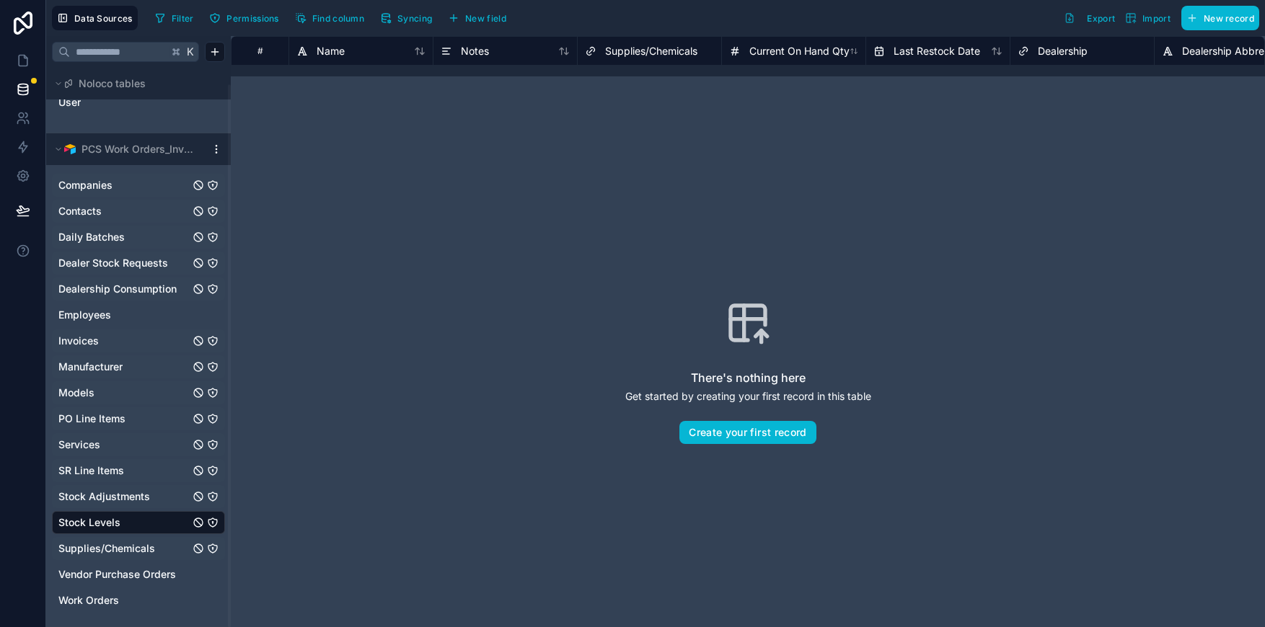
click at [175, 550] on link "Supplies/Chemicals" at bounding box center [123, 549] width 131 height 14
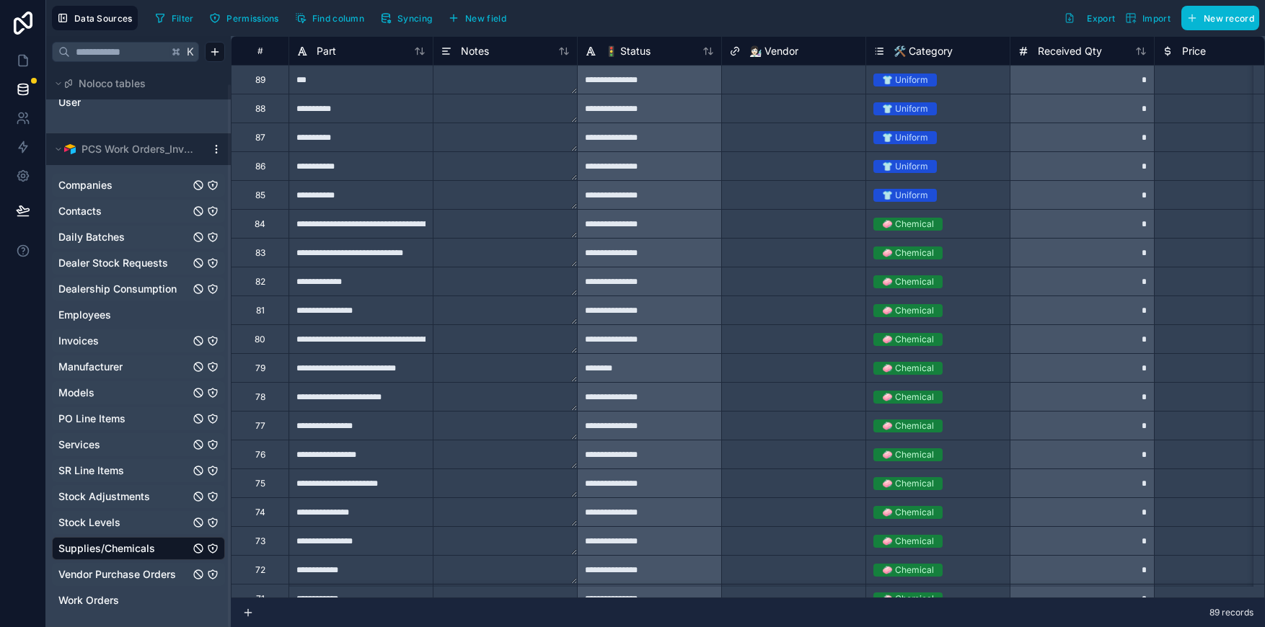
click at [180, 576] on link "Vendor Purchase Orders" at bounding box center [123, 575] width 131 height 14
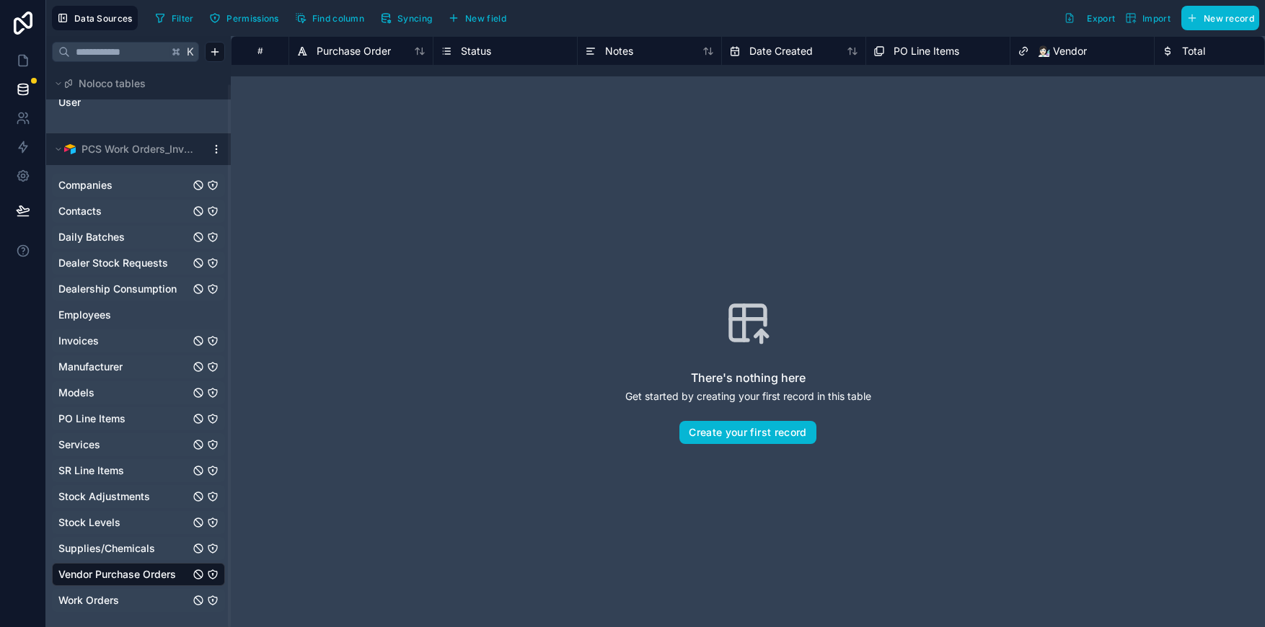
click at [149, 602] on link "Work Orders" at bounding box center [123, 601] width 131 height 14
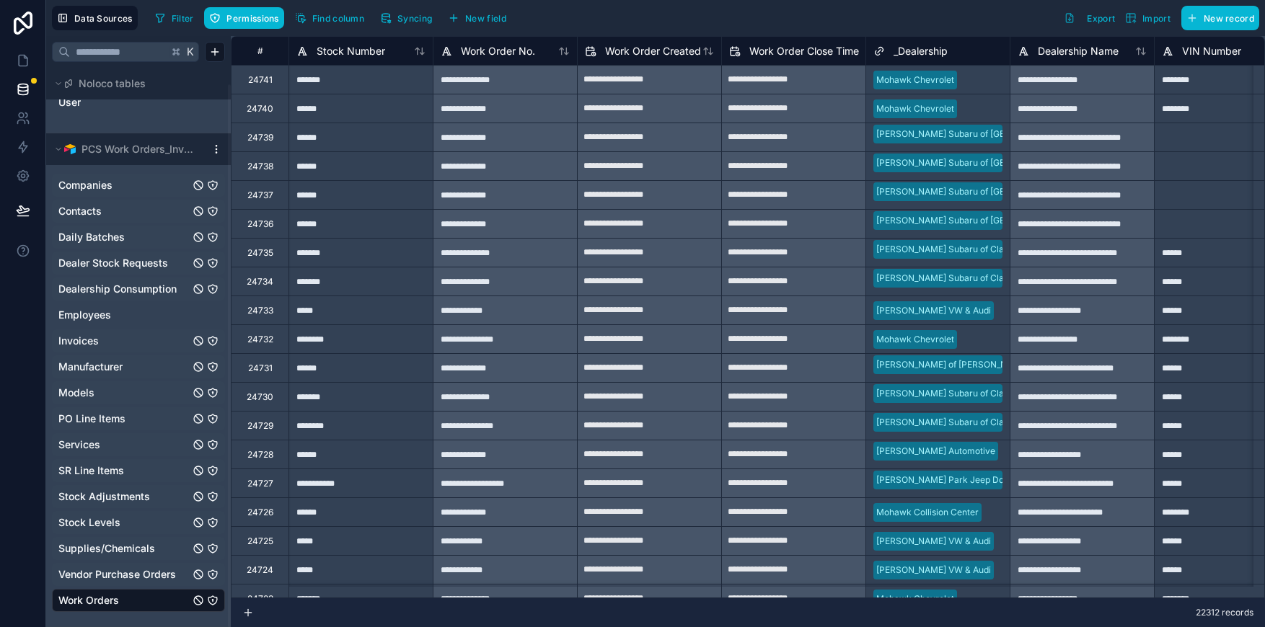
click at [99, 184] on span "Companies" at bounding box center [85, 185] width 54 height 14
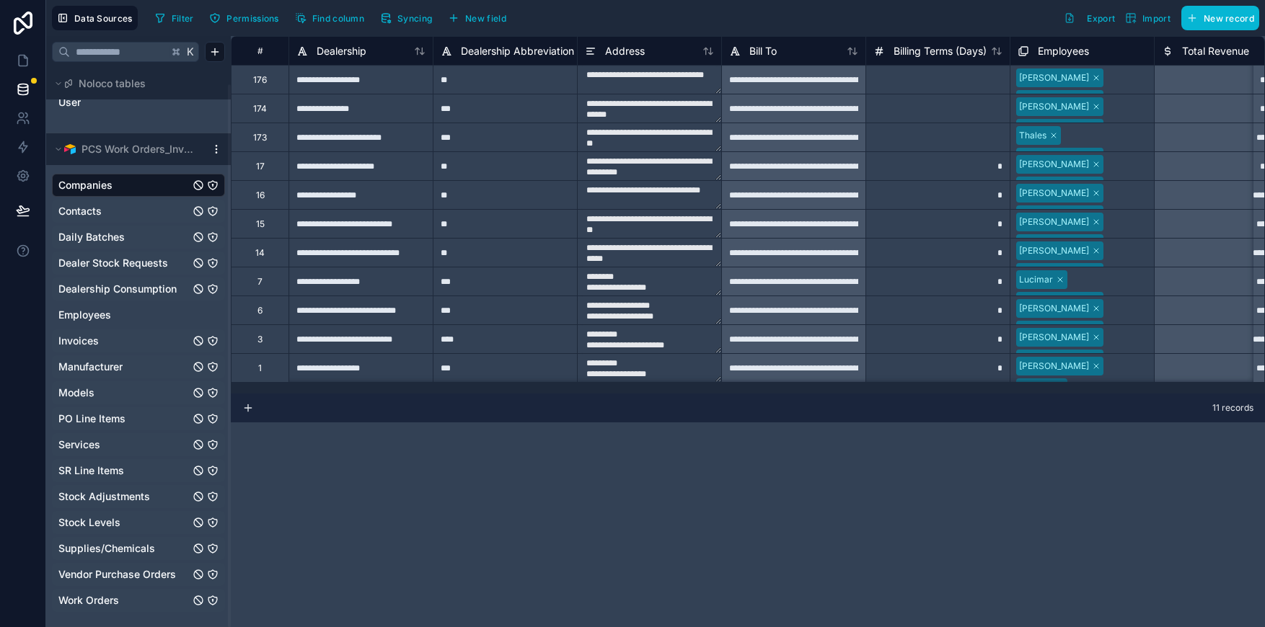
click at [105, 215] on link "Contacts" at bounding box center [123, 211] width 131 height 14
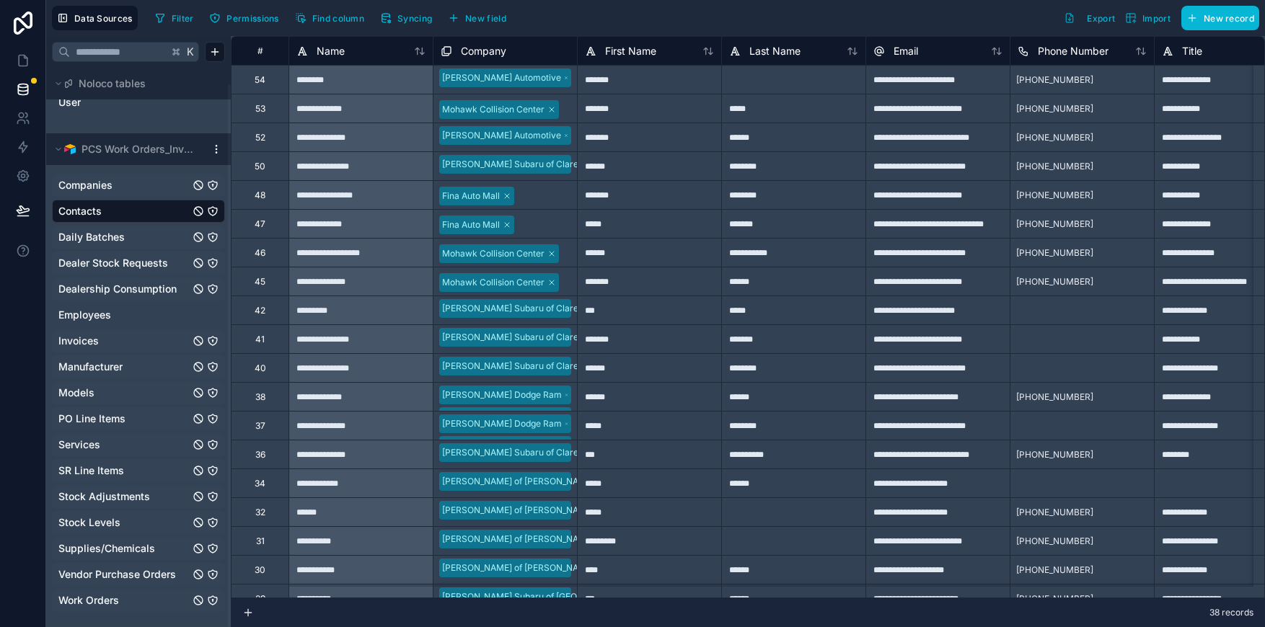
click at [113, 239] on span "Daily Batches" at bounding box center [91, 237] width 66 height 14
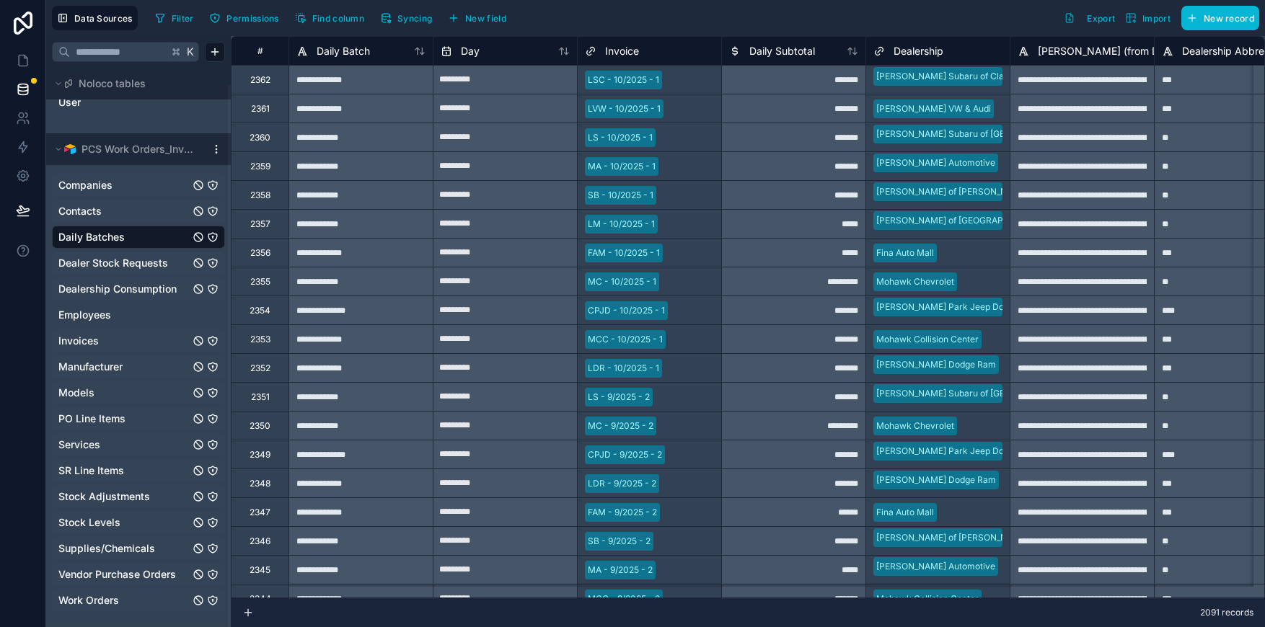
click at [127, 266] on span "Dealer Stock Requests" at bounding box center [113, 263] width 110 height 14
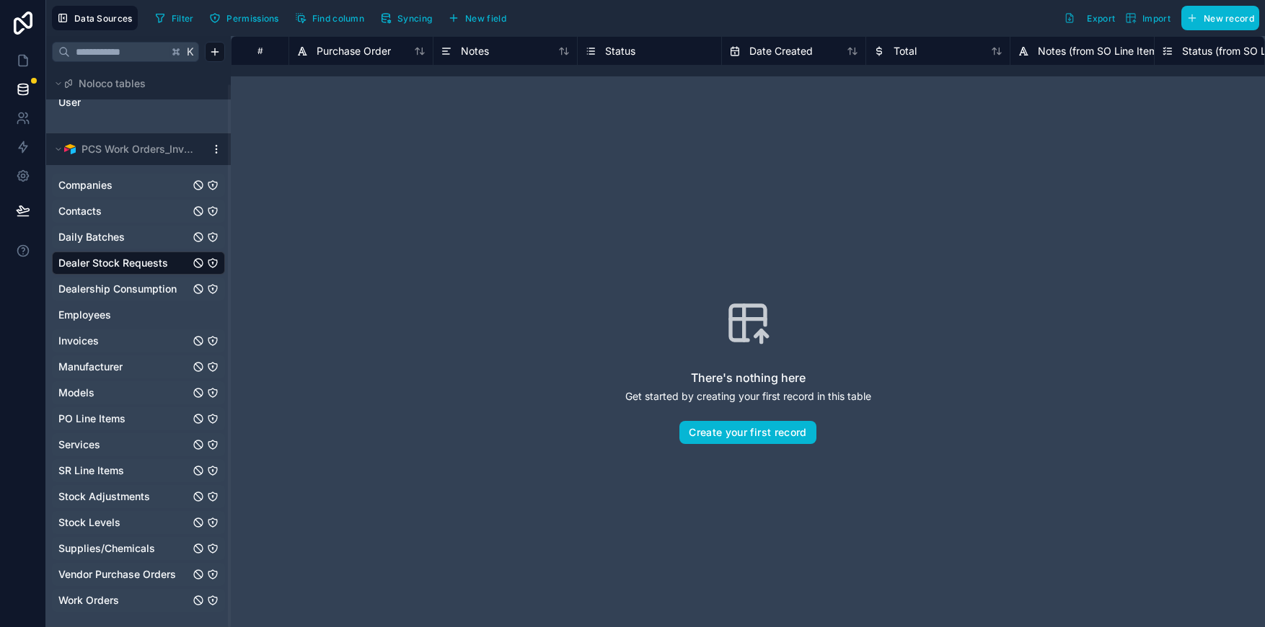
click at [124, 290] on span "Dealership Consumption" at bounding box center [117, 289] width 118 height 14
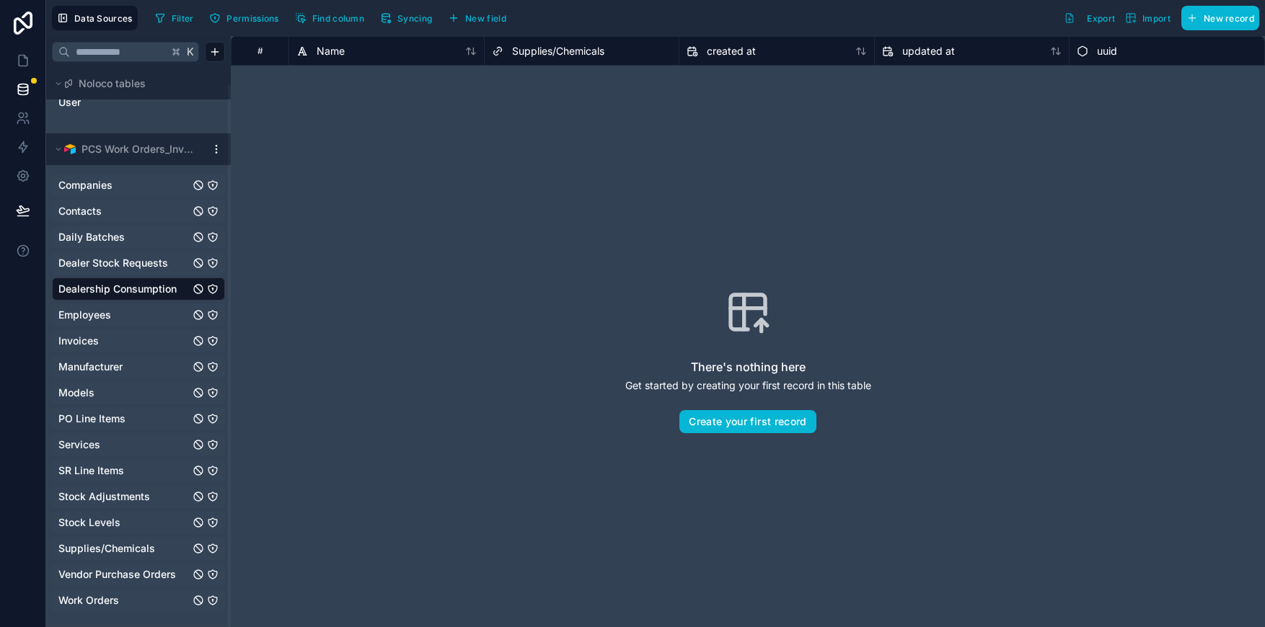
click at [93, 316] on span "Employees" at bounding box center [84, 315] width 53 height 14
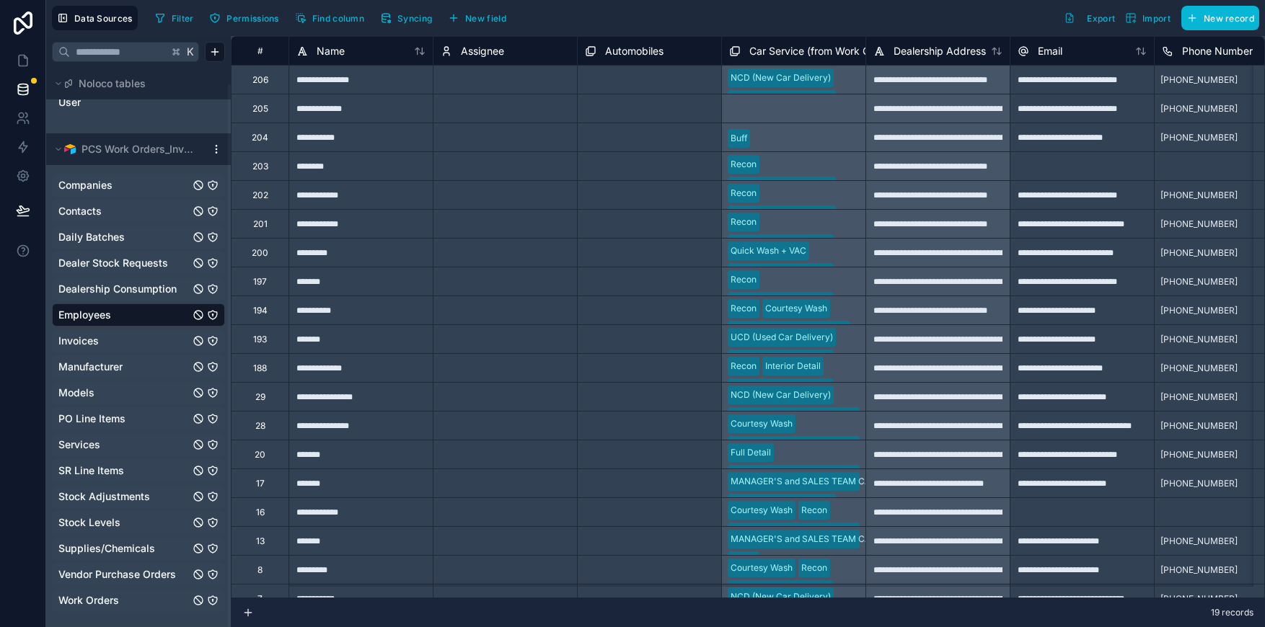
click at [93, 340] on span "Invoices" at bounding box center [78, 341] width 40 height 14
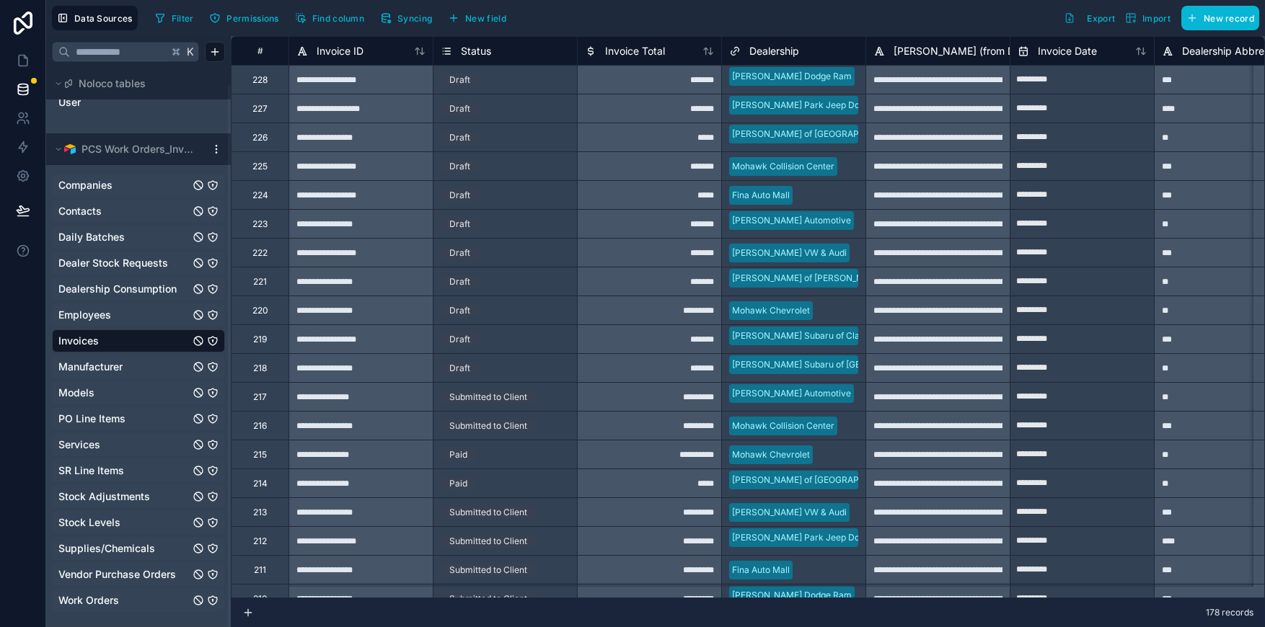
click at [95, 365] on span "Manufacturer" at bounding box center [90, 367] width 64 height 14
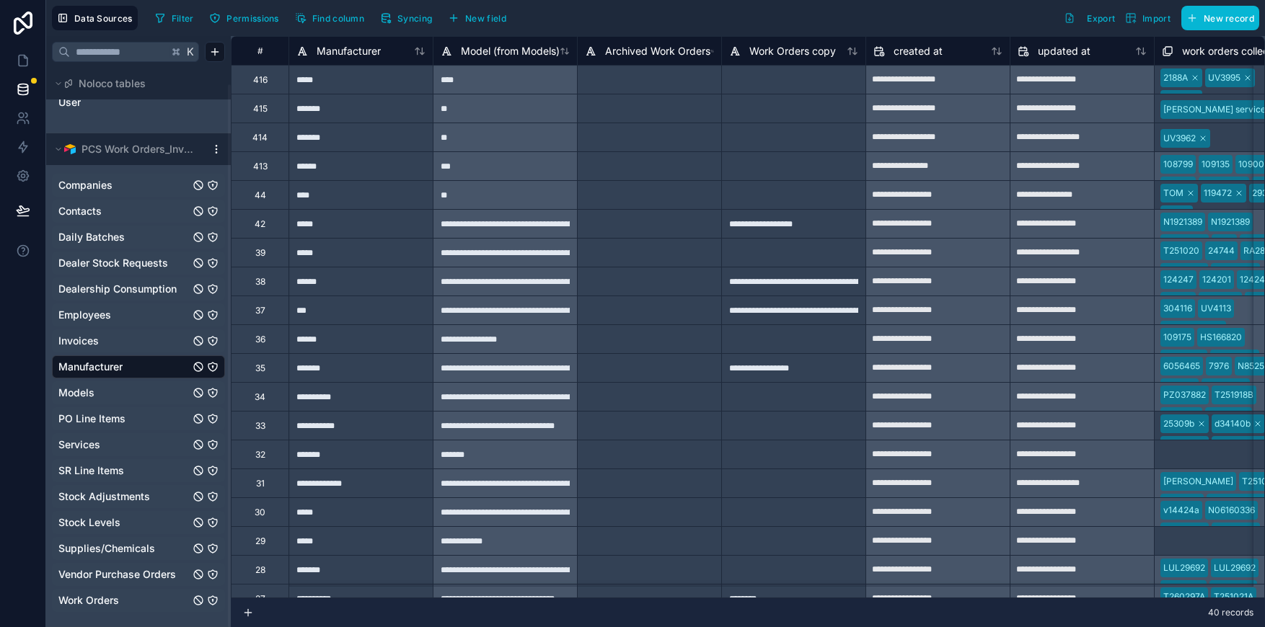
click at [96, 390] on link "Models" at bounding box center [123, 393] width 131 height 14
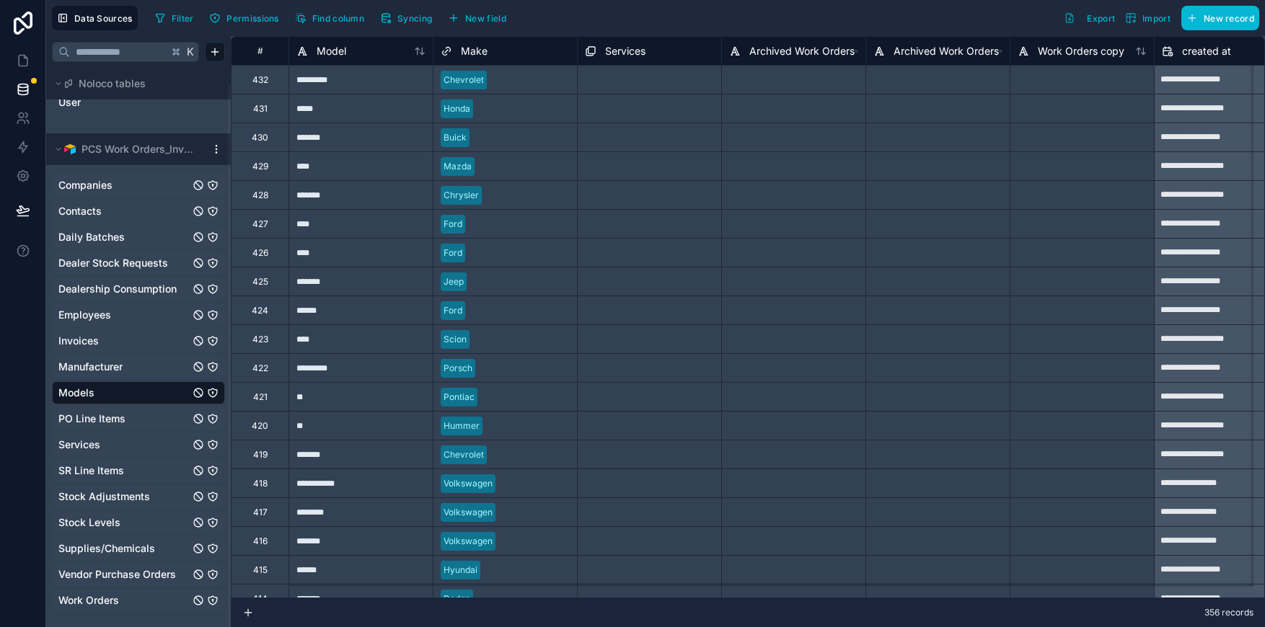
click at [100, 414] on span "PO Line Items" at bounding box center [91, 419] width 67 height 14
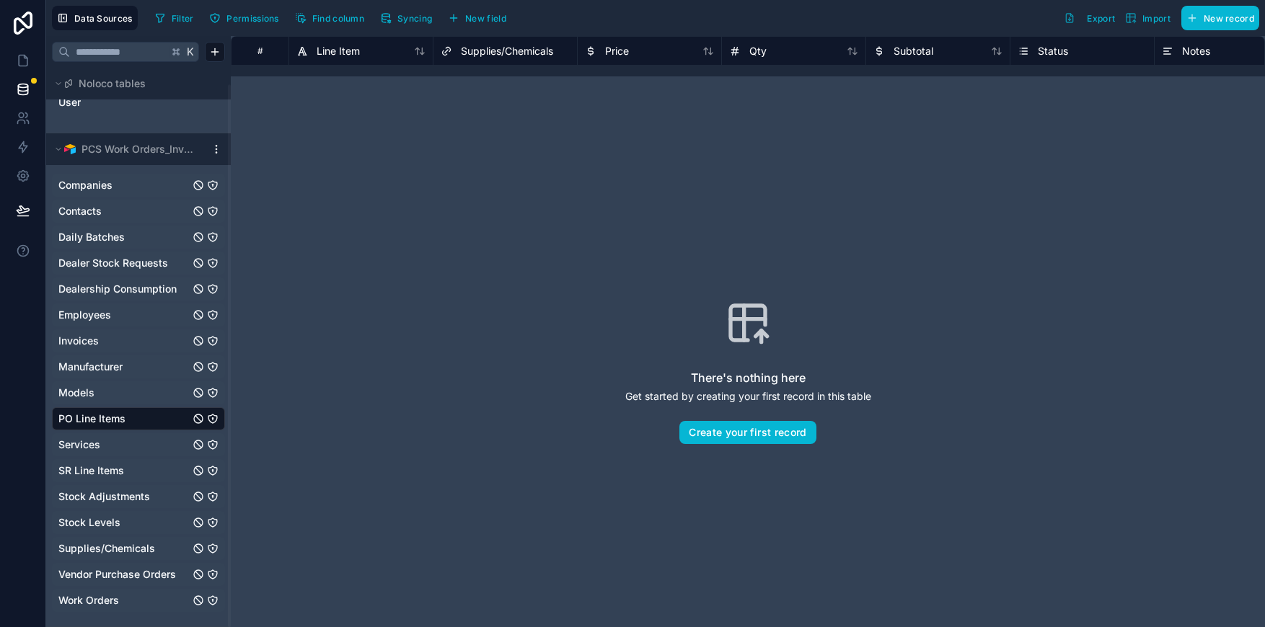
click at [105, 445] on link "Services" at bounding box center [123, 445] width 131 height 14
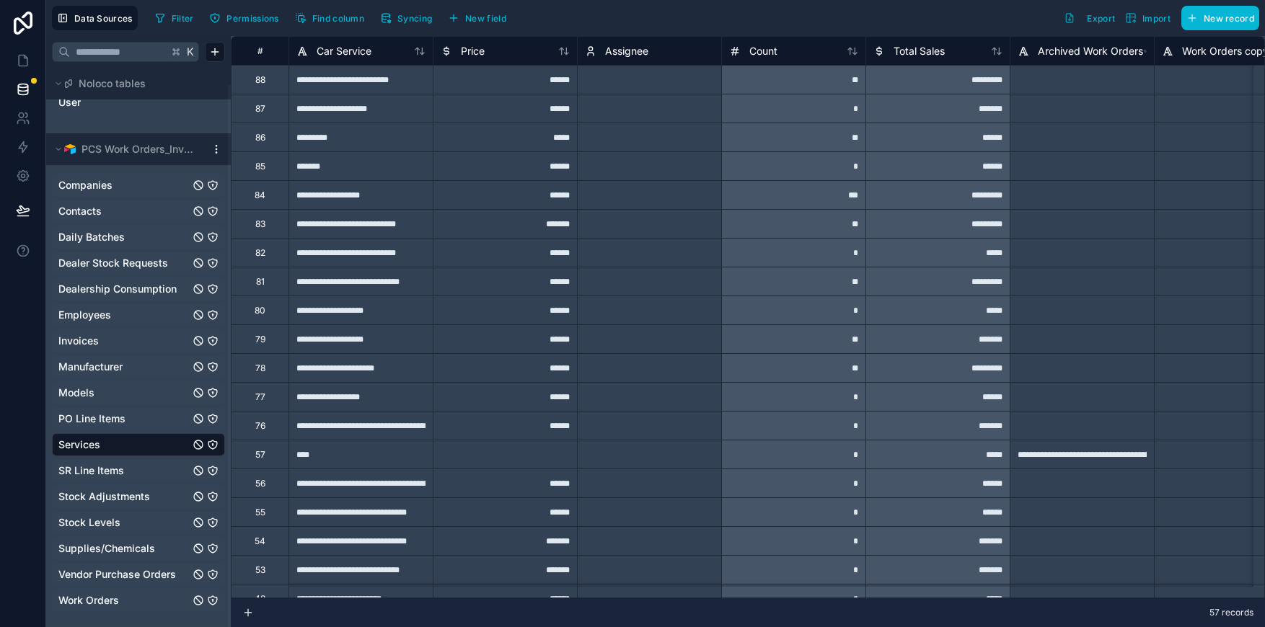
click at [106, 470] on span "SR Line Items" at bounding box center [91, 471] width 66 height 14
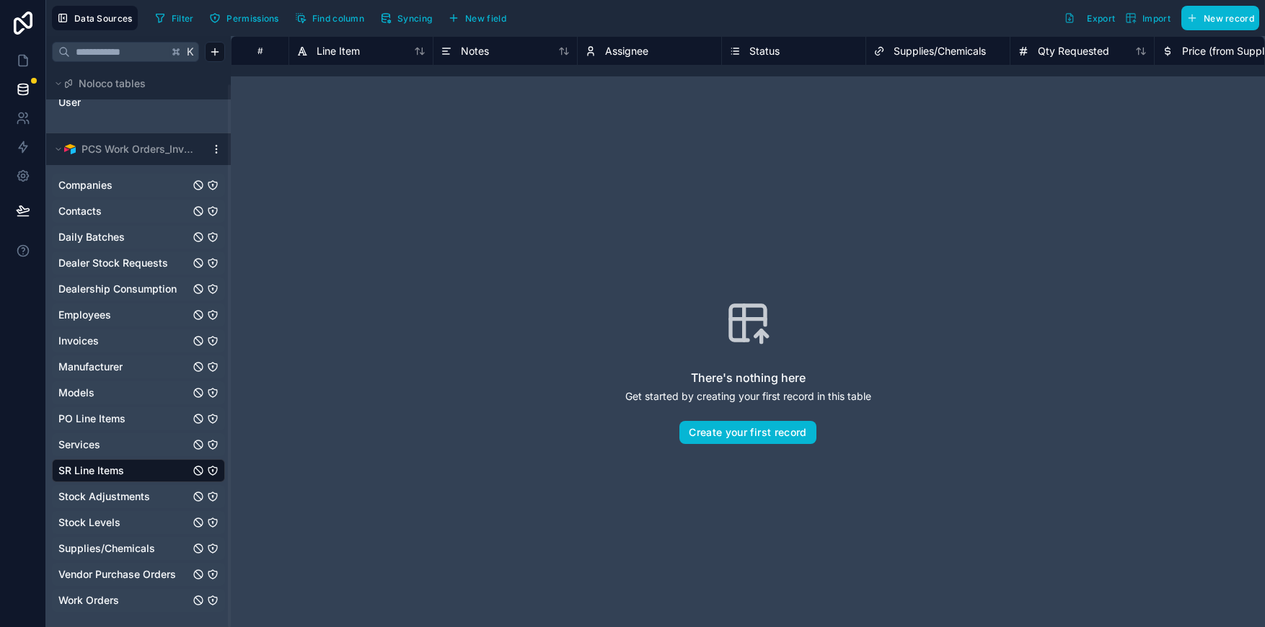
click at [114, 494] on span "Stock Adjustments" at bounding box center [104, 497] width 92 height 14
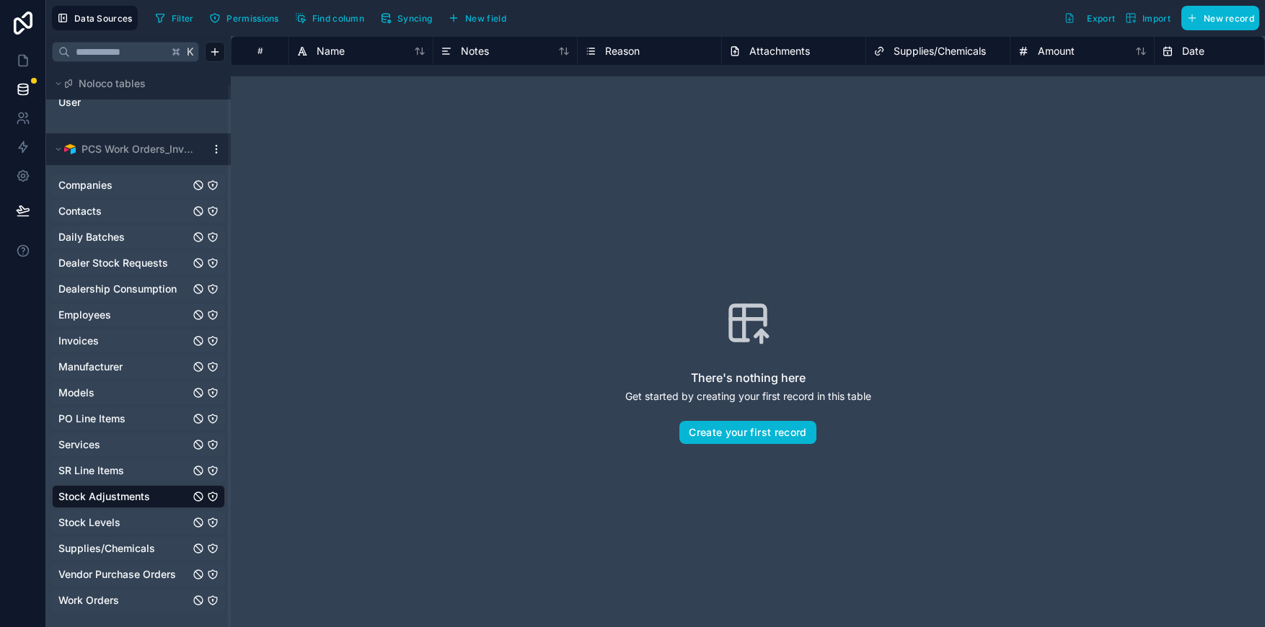
click at [116, 524] on span "Stock Levels" at bounding box center [89, 523] width 62 height 14
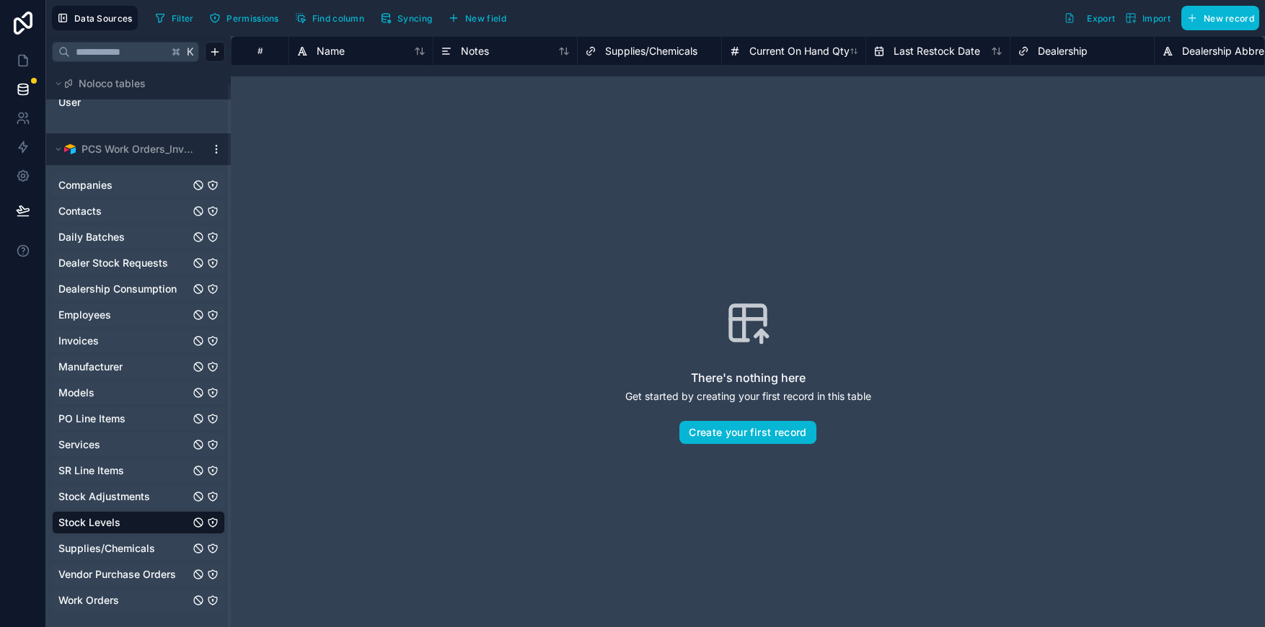
click at [120, 545] on span "Supplies/Chemicals" at bounding box center [106, 549] width 97 height 14
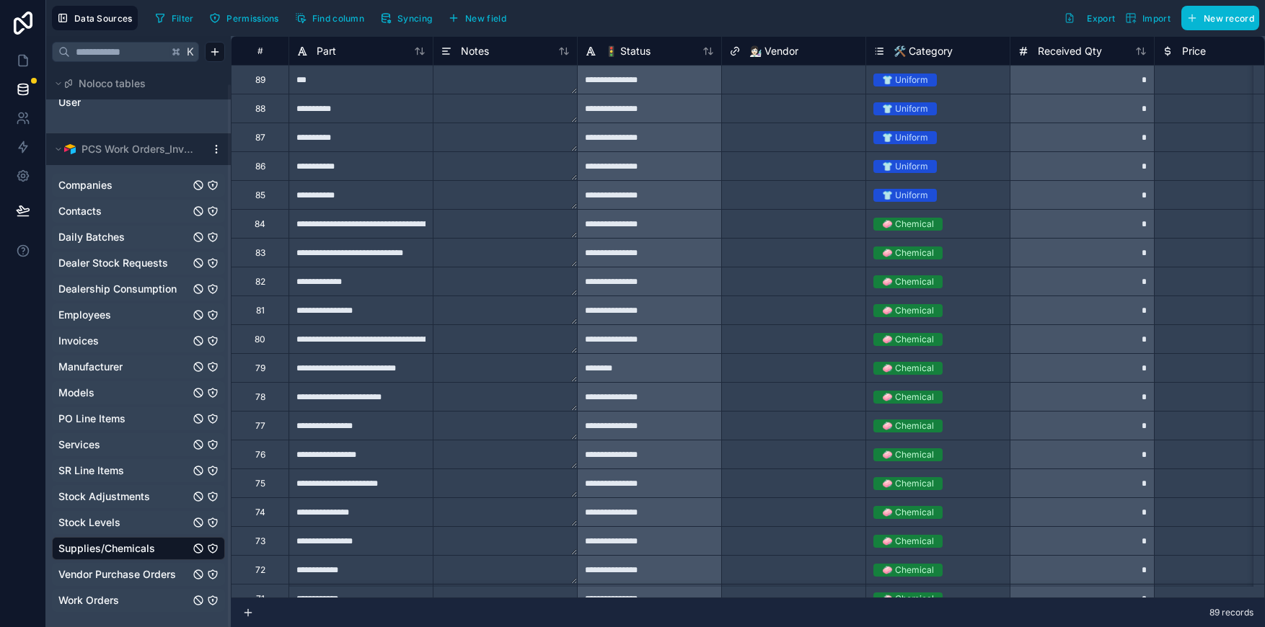
click at [119, 579] on span "Vendor Purchase Orders" at bounding box center [117, 575] width 118 height 14
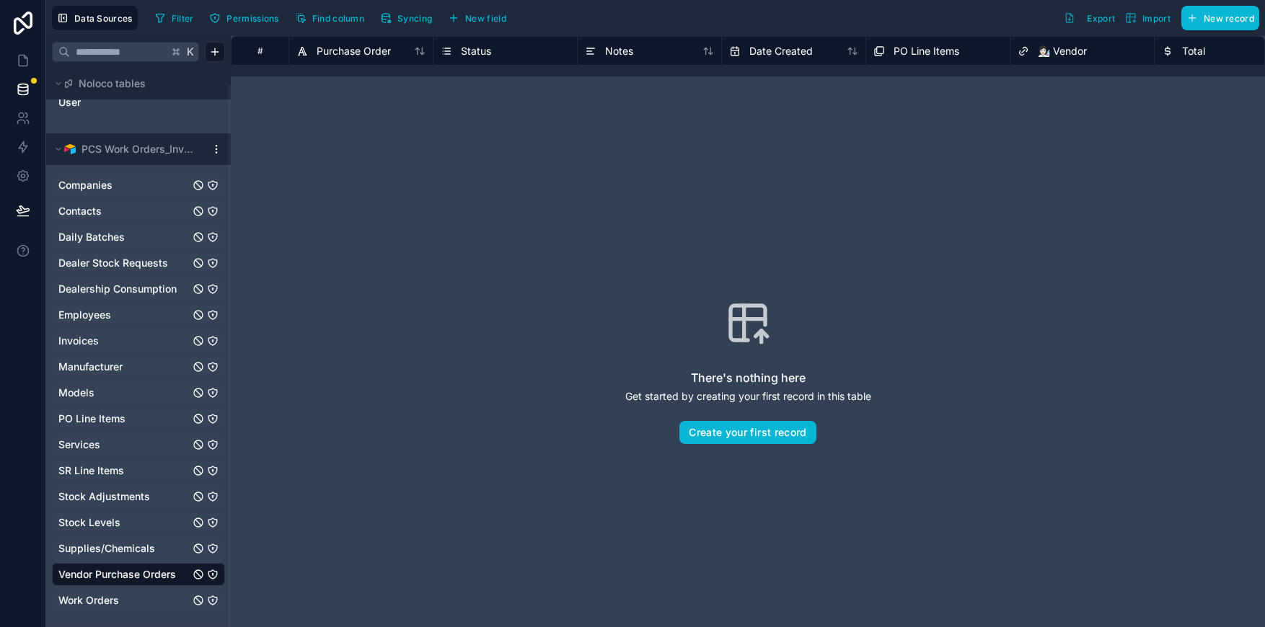
click at [113, 598] on span "Work Orders" at bounding box center [88, 601] width 61 height 14
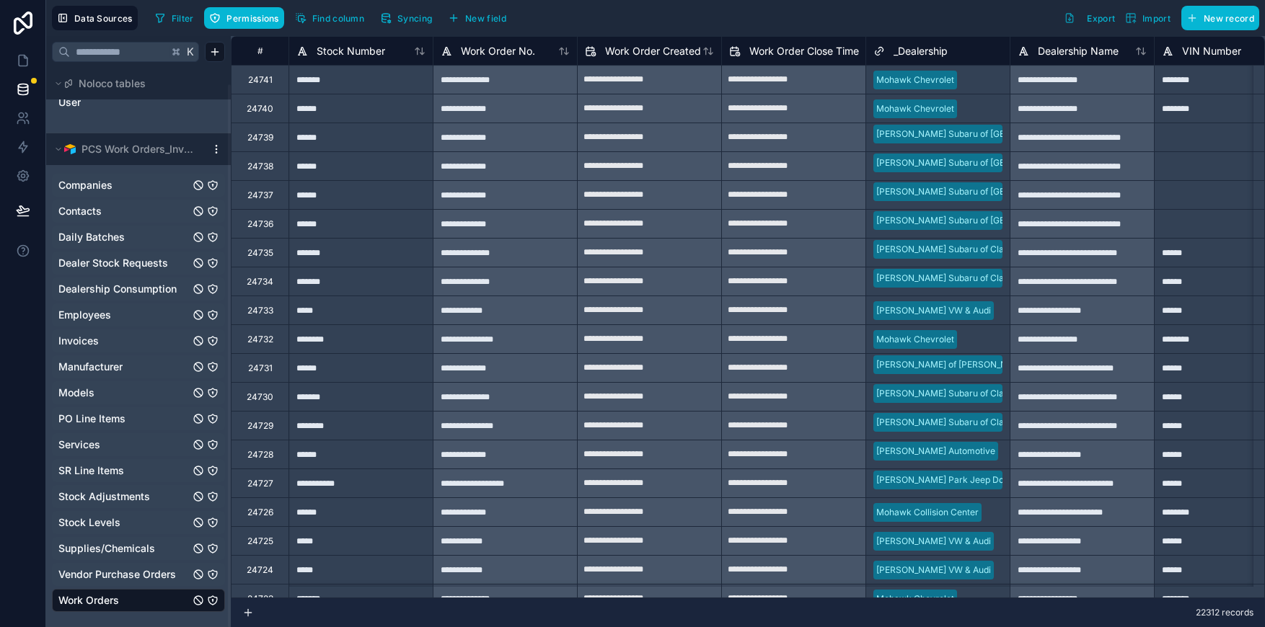
click at [118, 602] on span "Work Orders" at bounding box center [88, 601] width 61 height 14
click at [417, 21] on span "Syncing" at bounding box center [414, 18] width 35 height 11
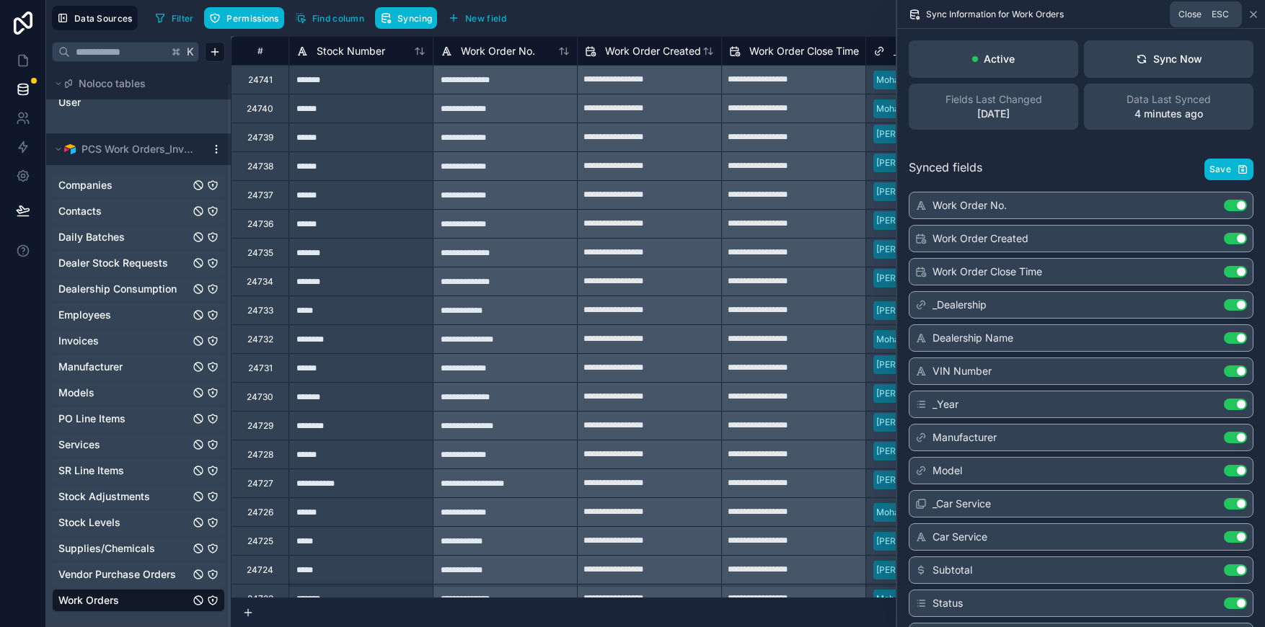
click at [1251, 17] on icon at bounding box center [1254, 15] width 12 height 12
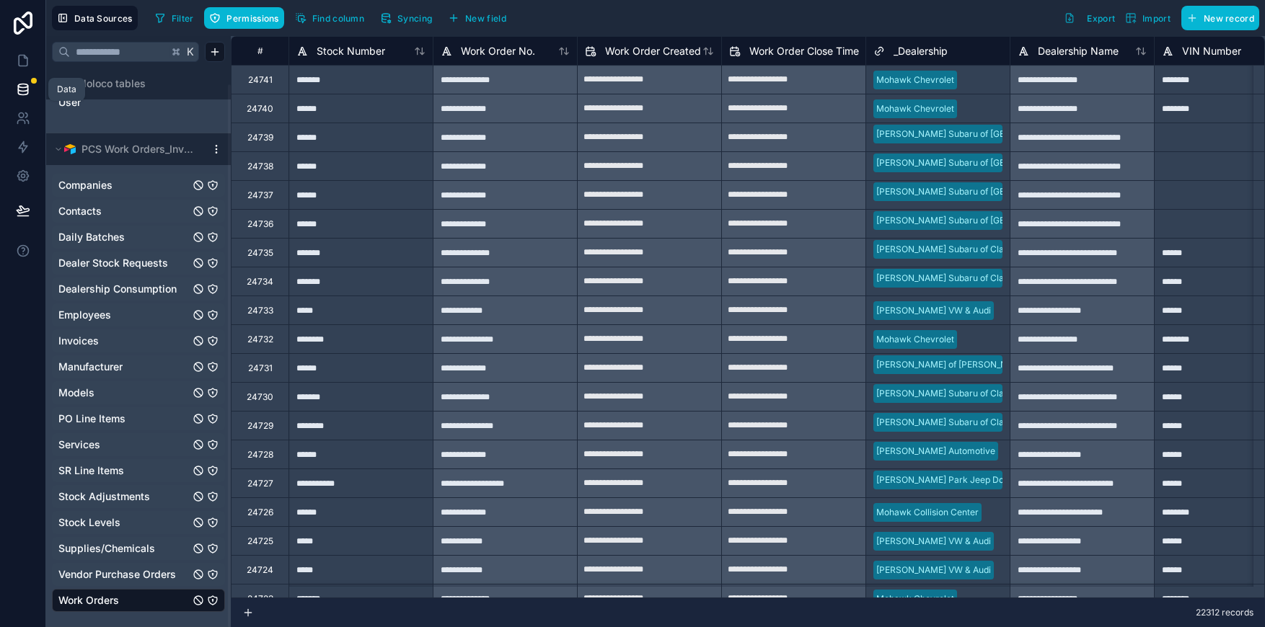
click at [30, 86] on link at bounding box center [22, 89] width 45 height 29
click at [22, 179] on icon at bounding box center [23, 176] width 14 height 14
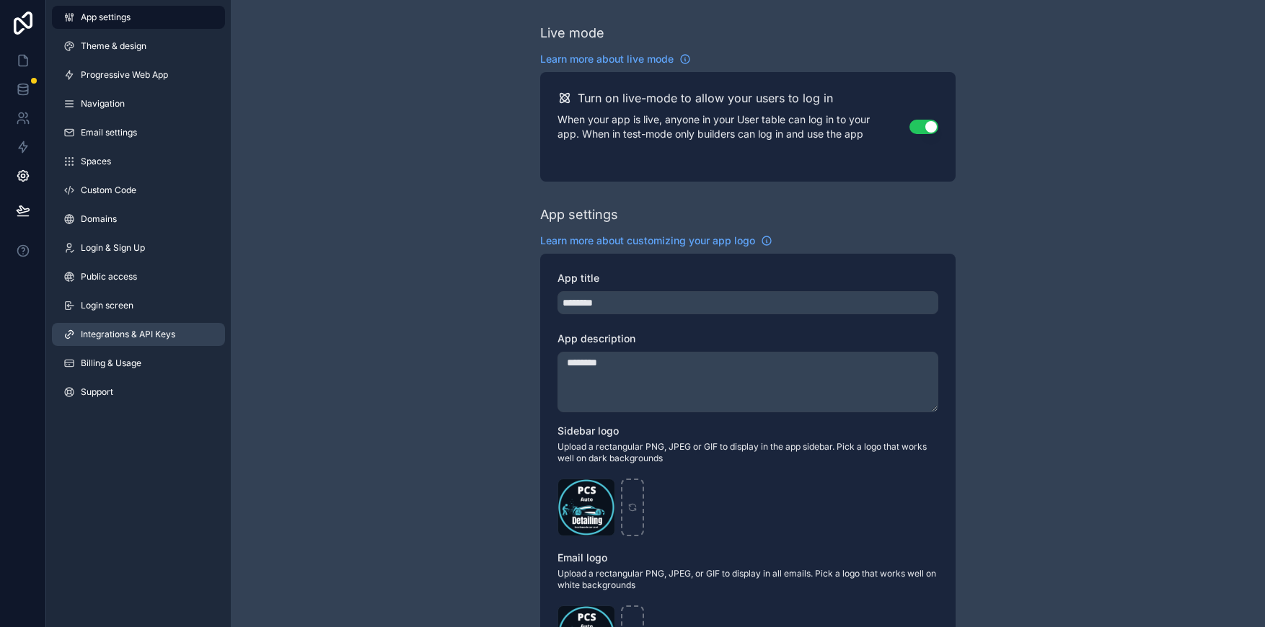
click at [133, 335] on span "Integrations & API Keys" at bounding box center [128, 335] width 94 height 12
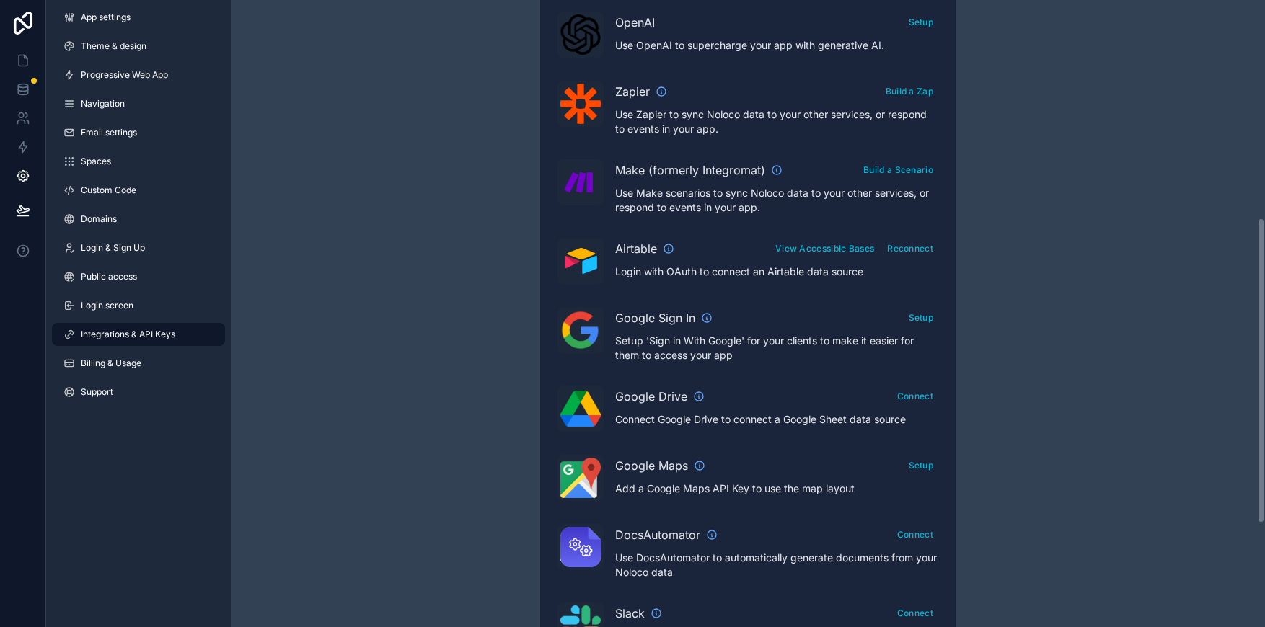
scroll to position [445, 0]
